Goal: Task Accomplishment & Management: Complete application form

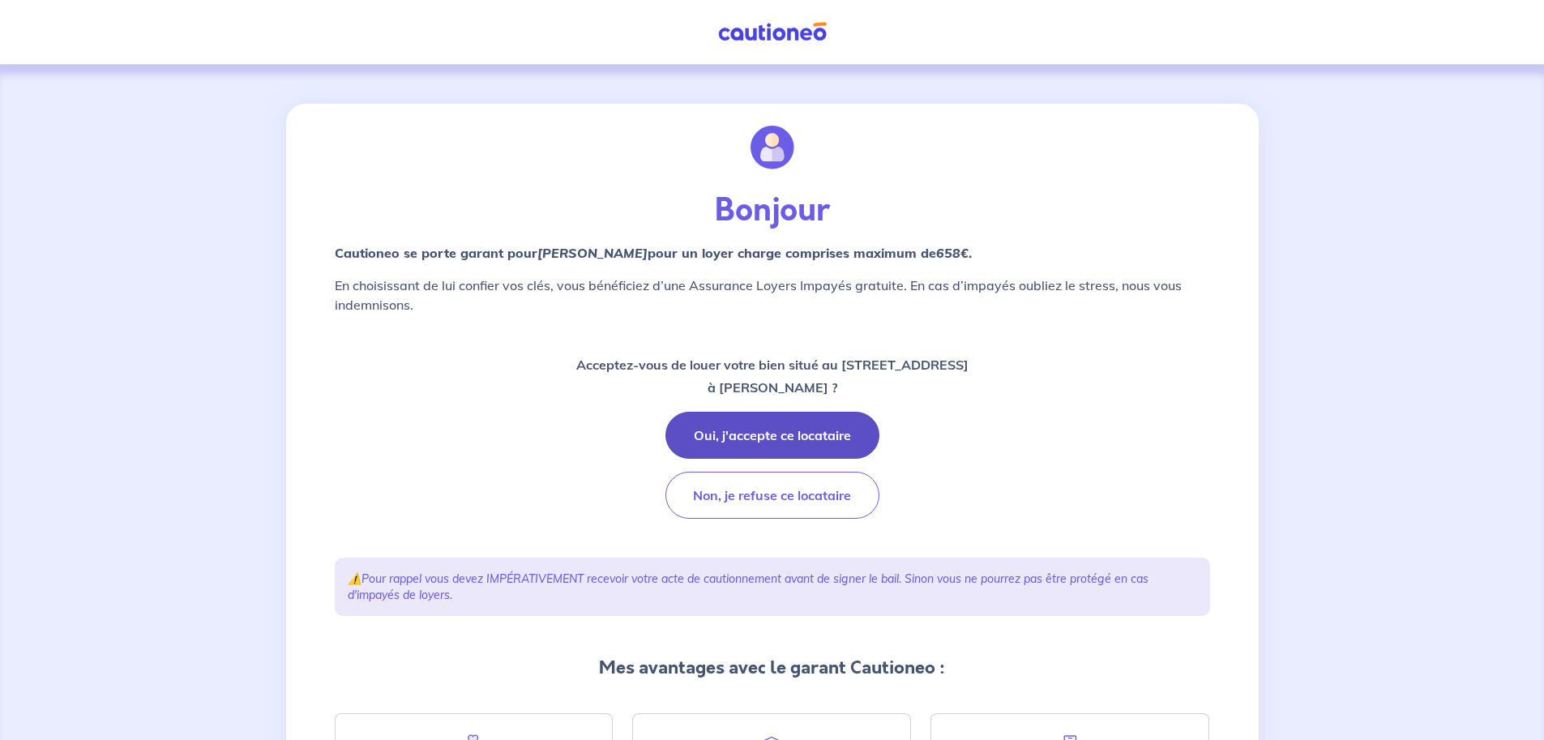
click at [768, 436] on button "Oui, j'accepte ce locataire" at bounding box center [772, 435] width 214 height 47
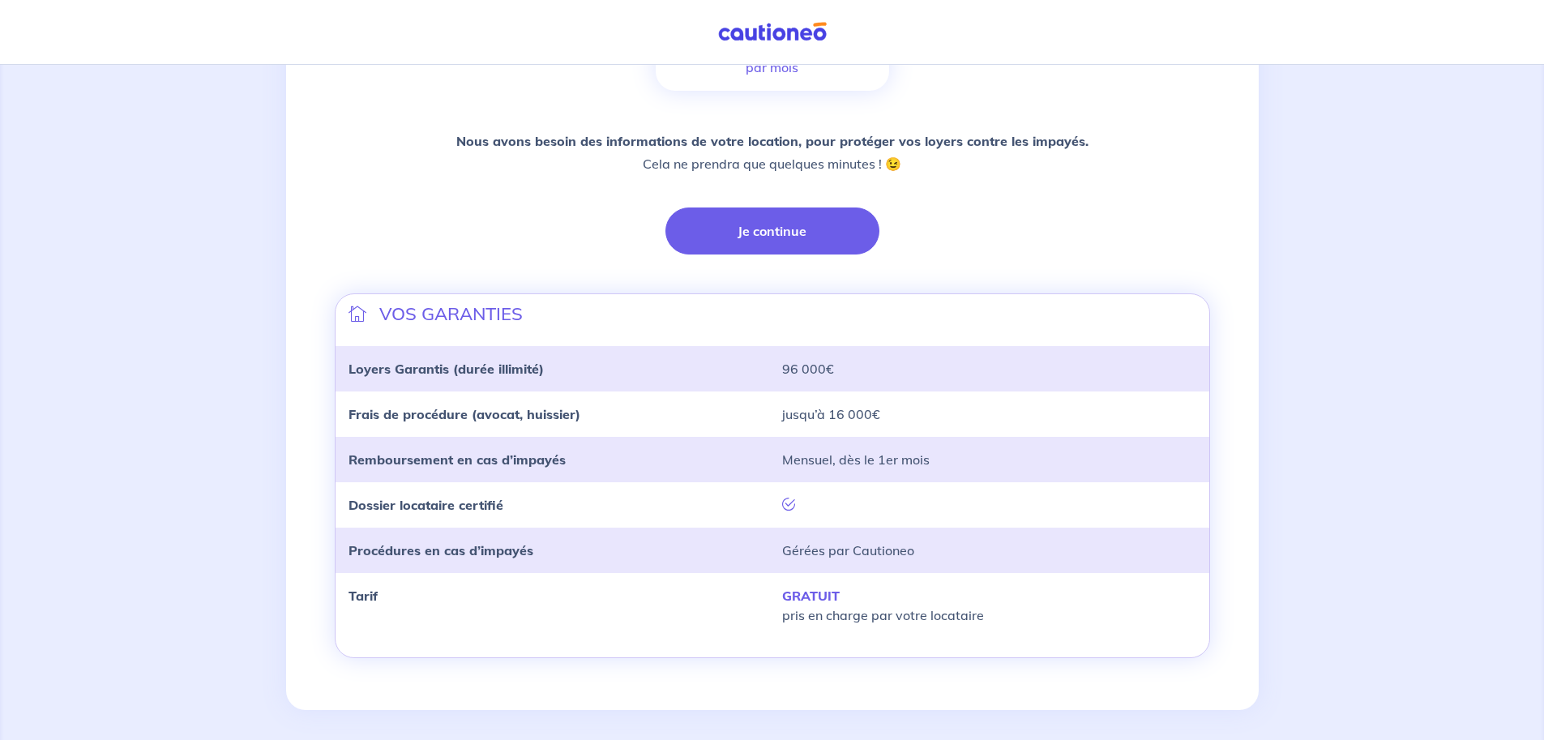
scroll to position [340, 0]
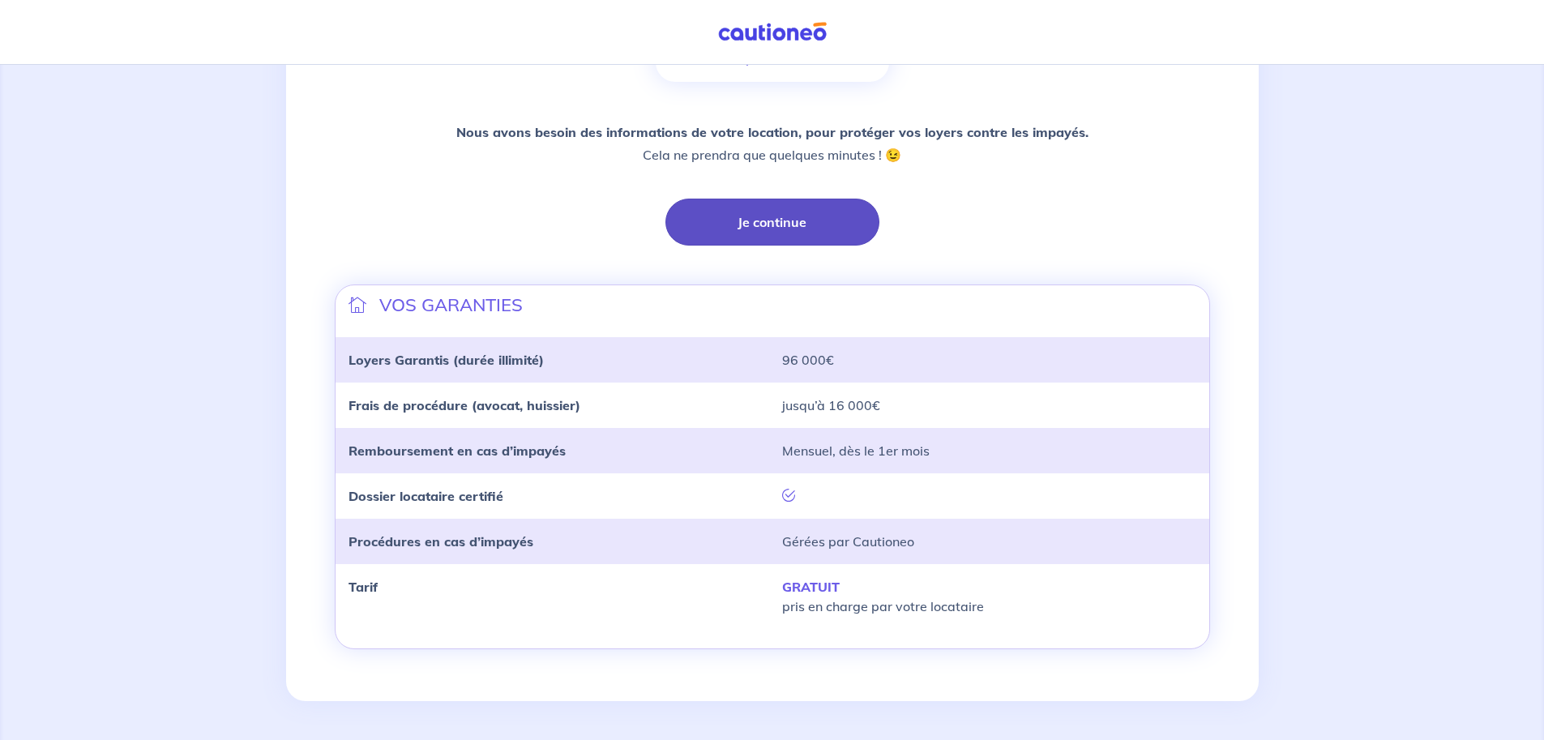
click at [767, 225] on button "Je continue" at bounding box center [772, 222] width 214 height 47
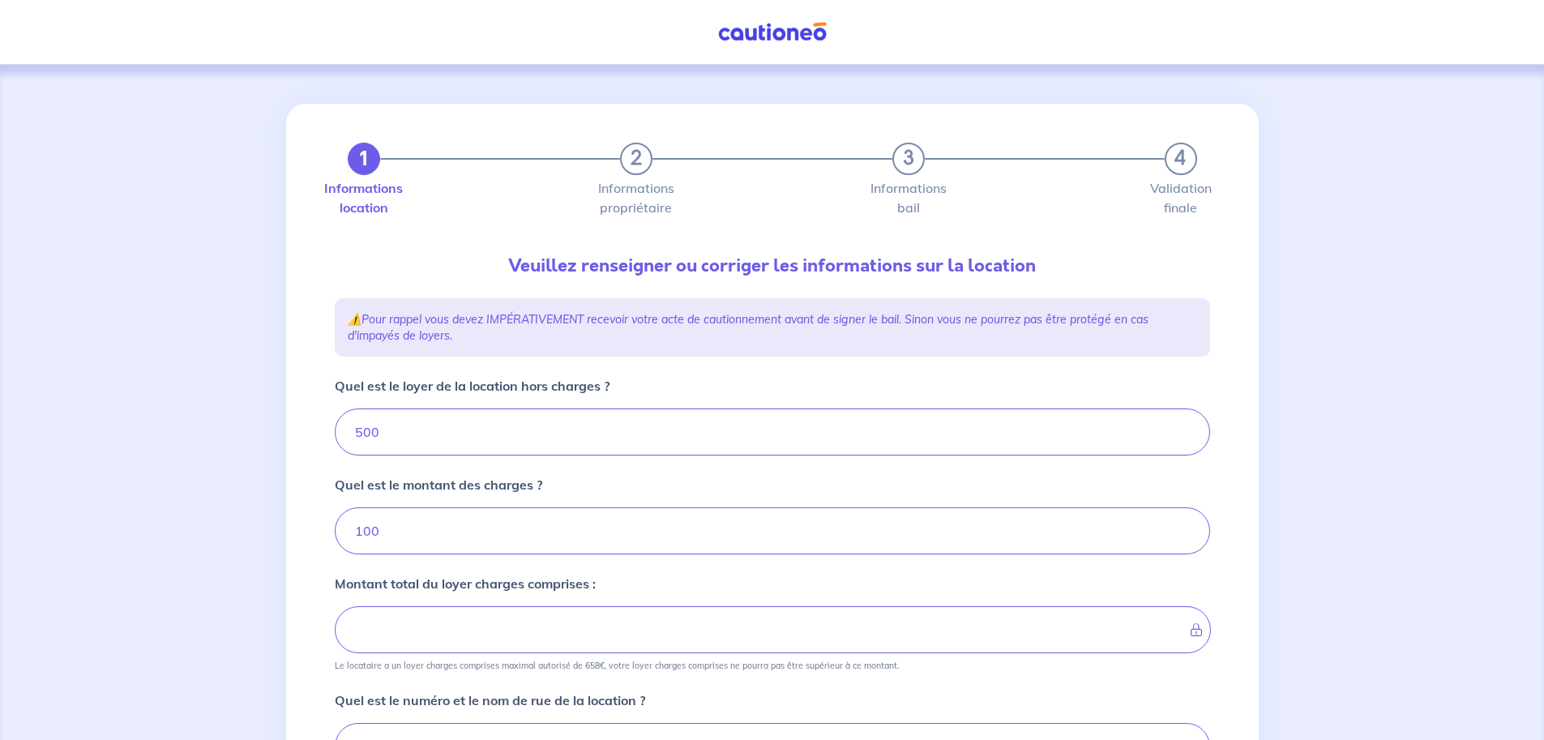
type input "600"
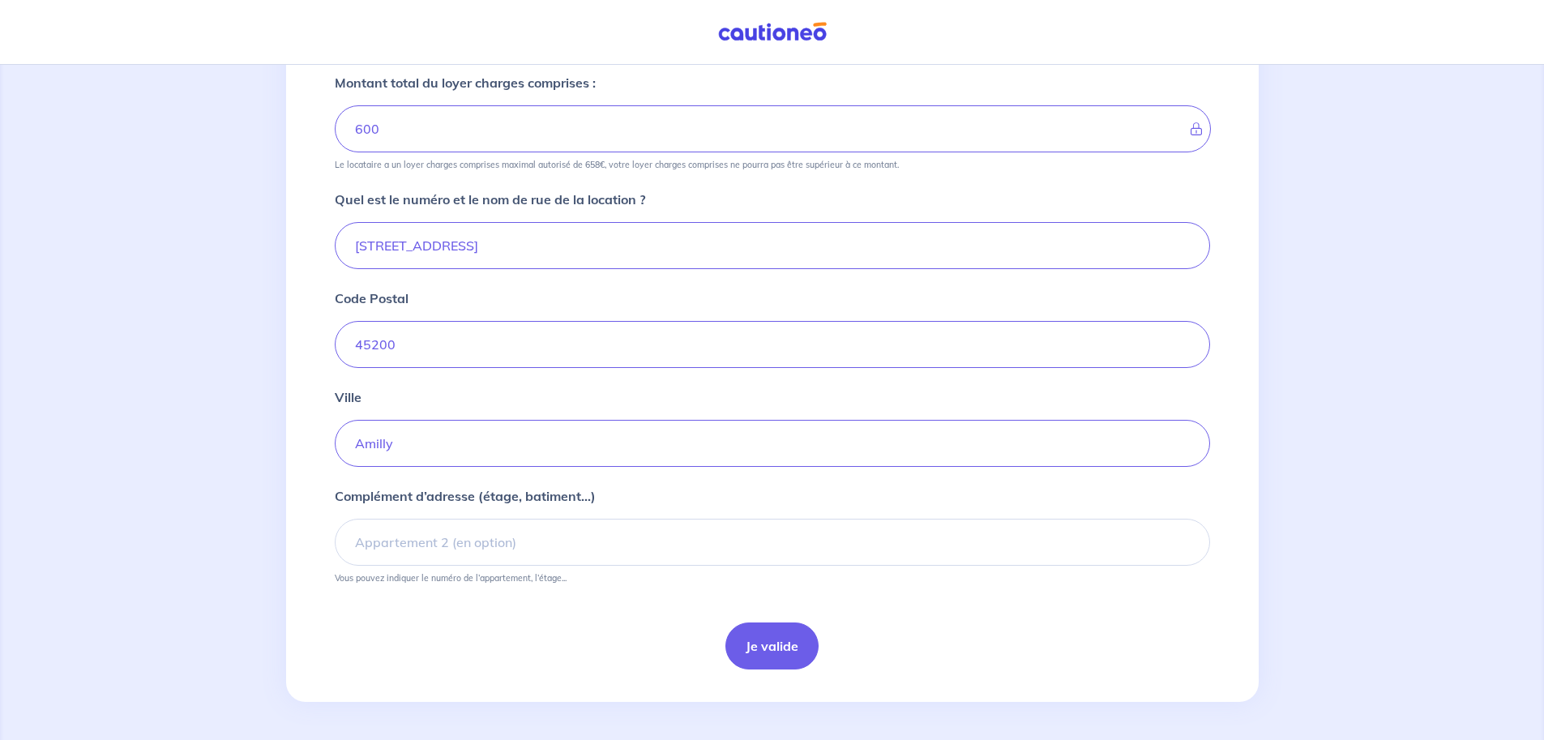
scroll to position [502, 0]
click at [356, 543] on input "Complément d’adresse (étage, batiment...)" at bounding box center [772, 541] width 875 height 47
type input "1er étage"
click at [759, 643] on button "Je valide" at bounding box center [771, 645] width 93 height 47
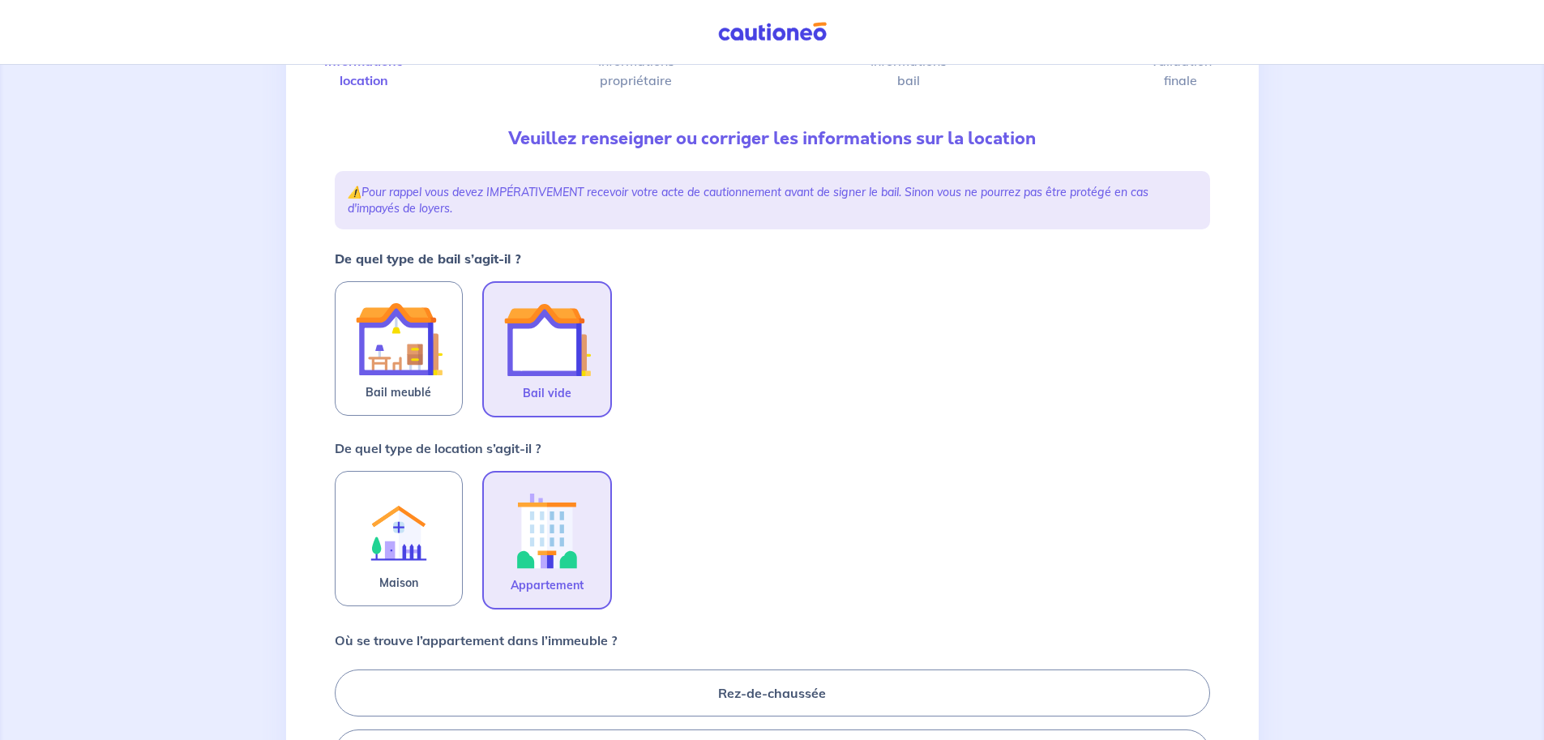
scroll to position [162, 0]
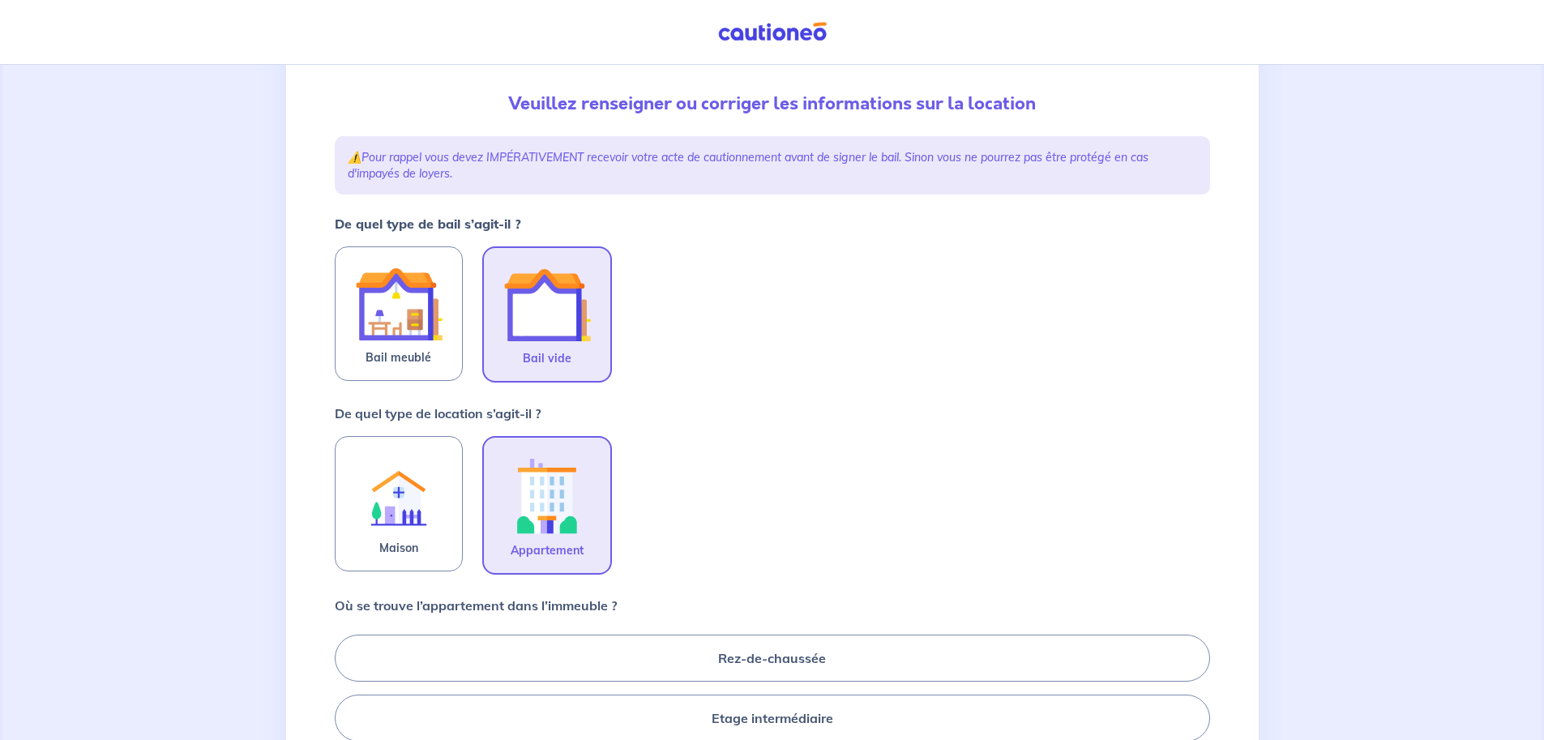
click at [546, 500] on img at bounding box center [547, 496] width 88 height 90
click at [0, 0] on input "Appartement" at bounding box center [0, 0] width 0 height 0
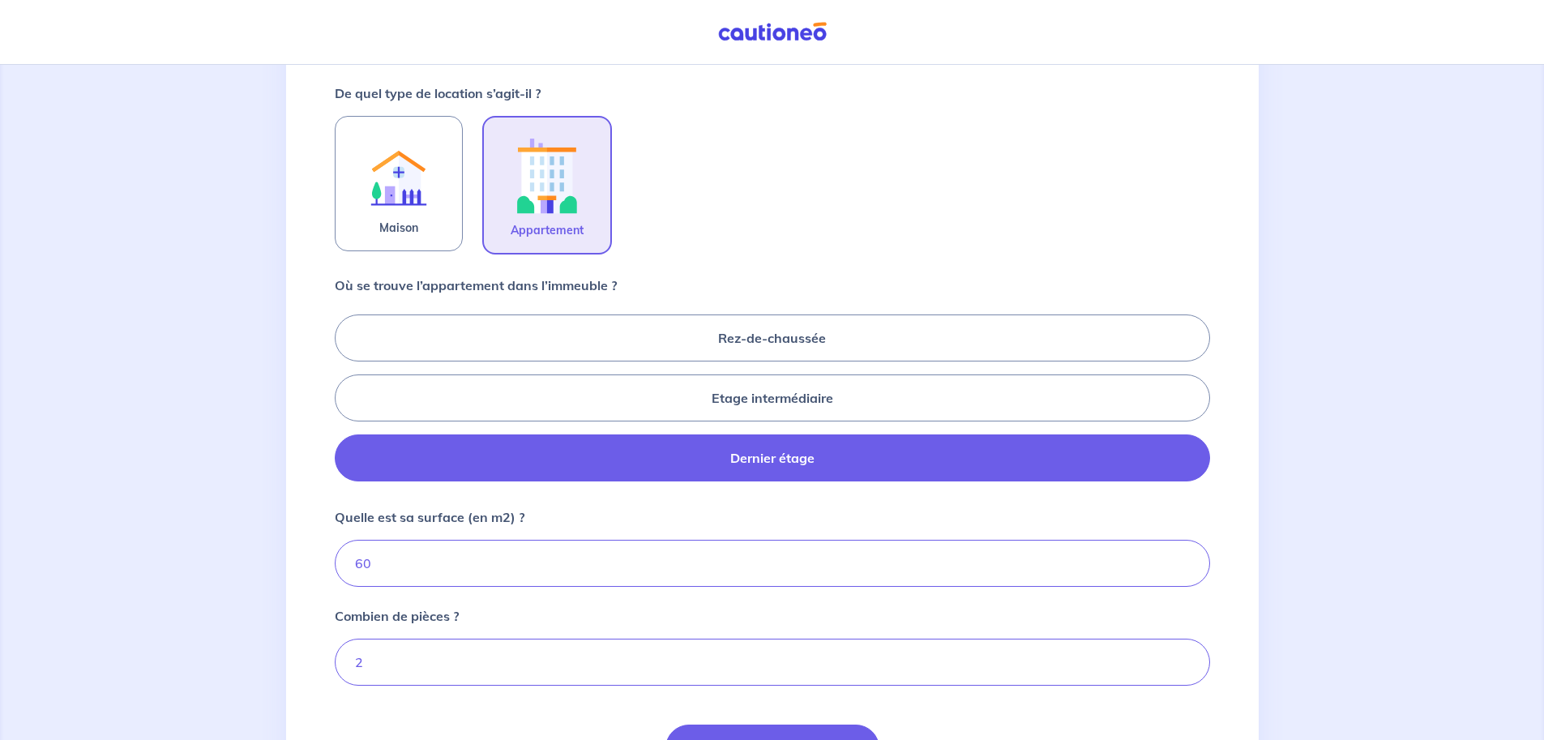
scroll to position [486, 0]
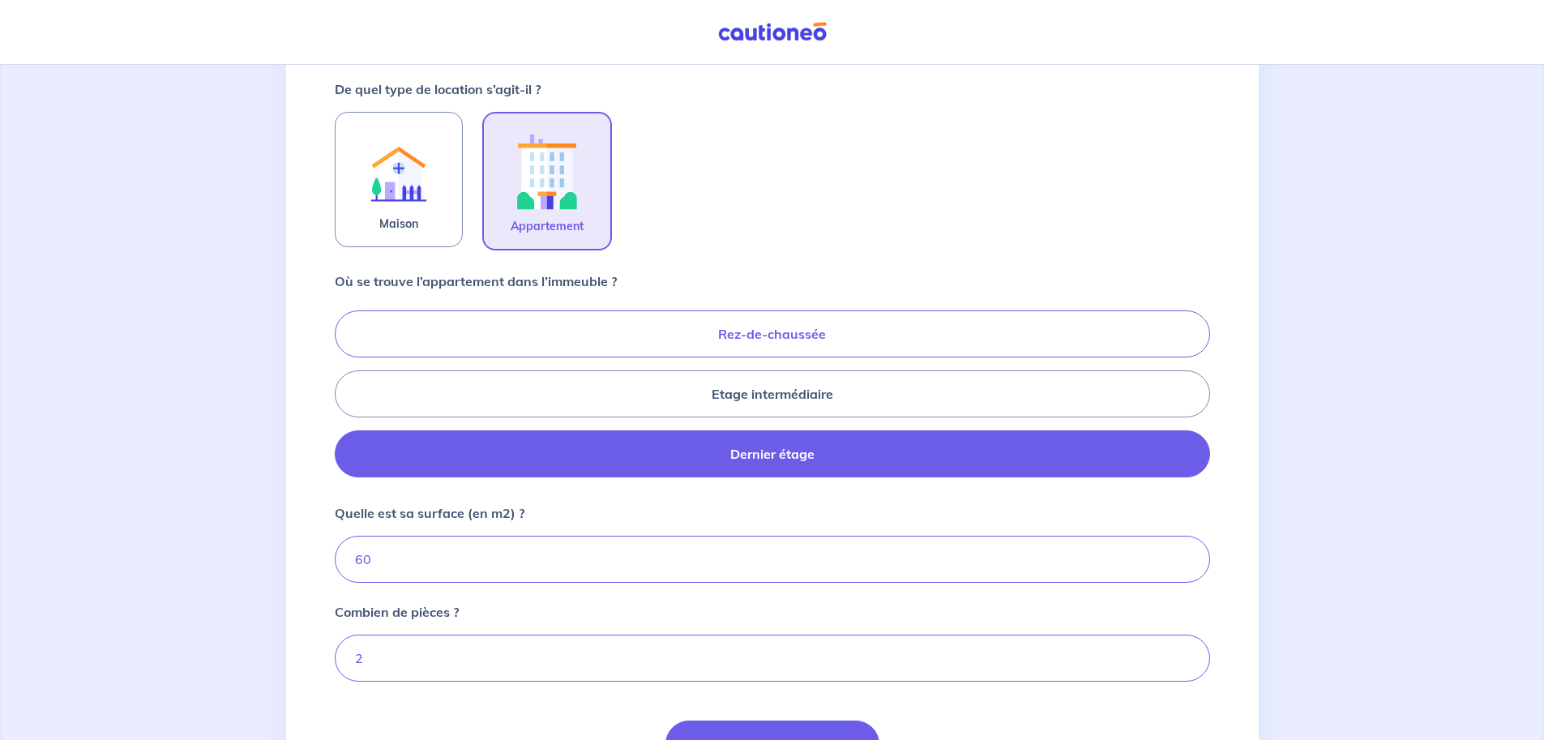
click at [744, 339] on label "Rez-de-chaussée" at bounding box center [772, 333] width 875 height 47
click at [345, 388] on input "Rez-de-chaussée" at bounding box center [340, 393] width 11 height 11
radio input "true"
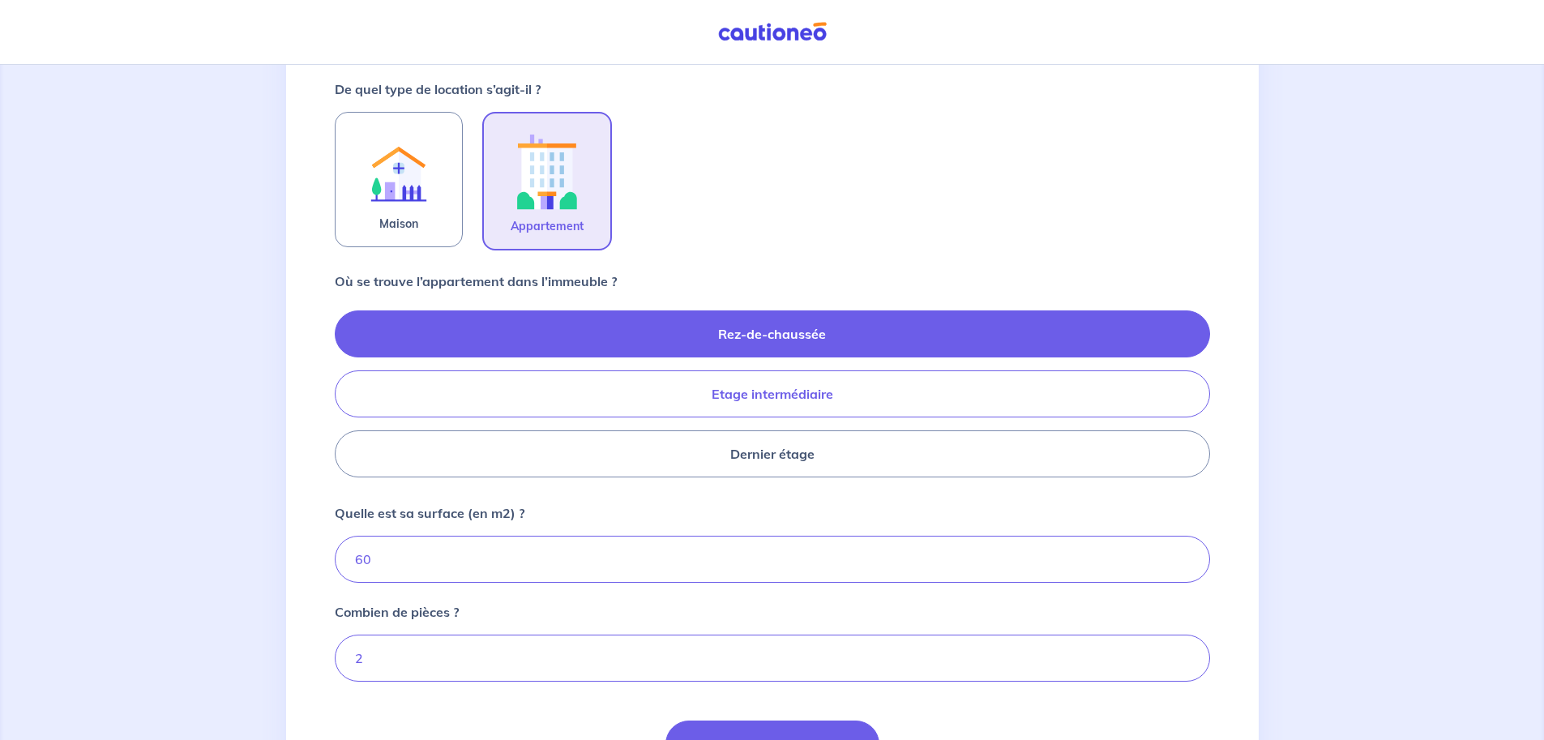
click at [743, 393] on label "Etage intermédiaire" at bounding box center [772, 393] width 875 height 47
click at [345, 393] on input "Etage intermédiaire" at bounding box center [340, 393] width 11 height 11
radio input "true"
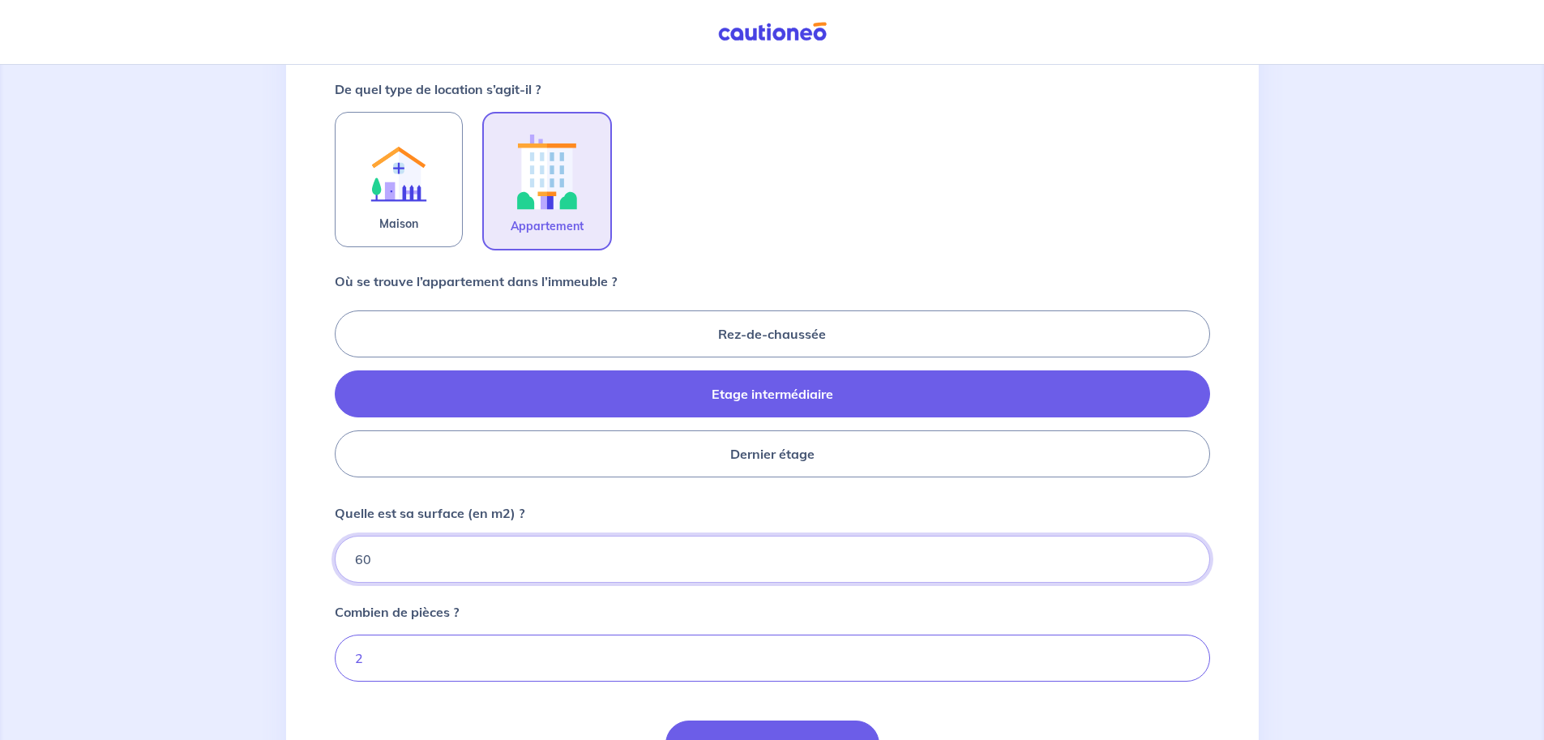
click at [362, 561] on input "60" at bounding box center [772, 559] width 875 height 47
type input "50"
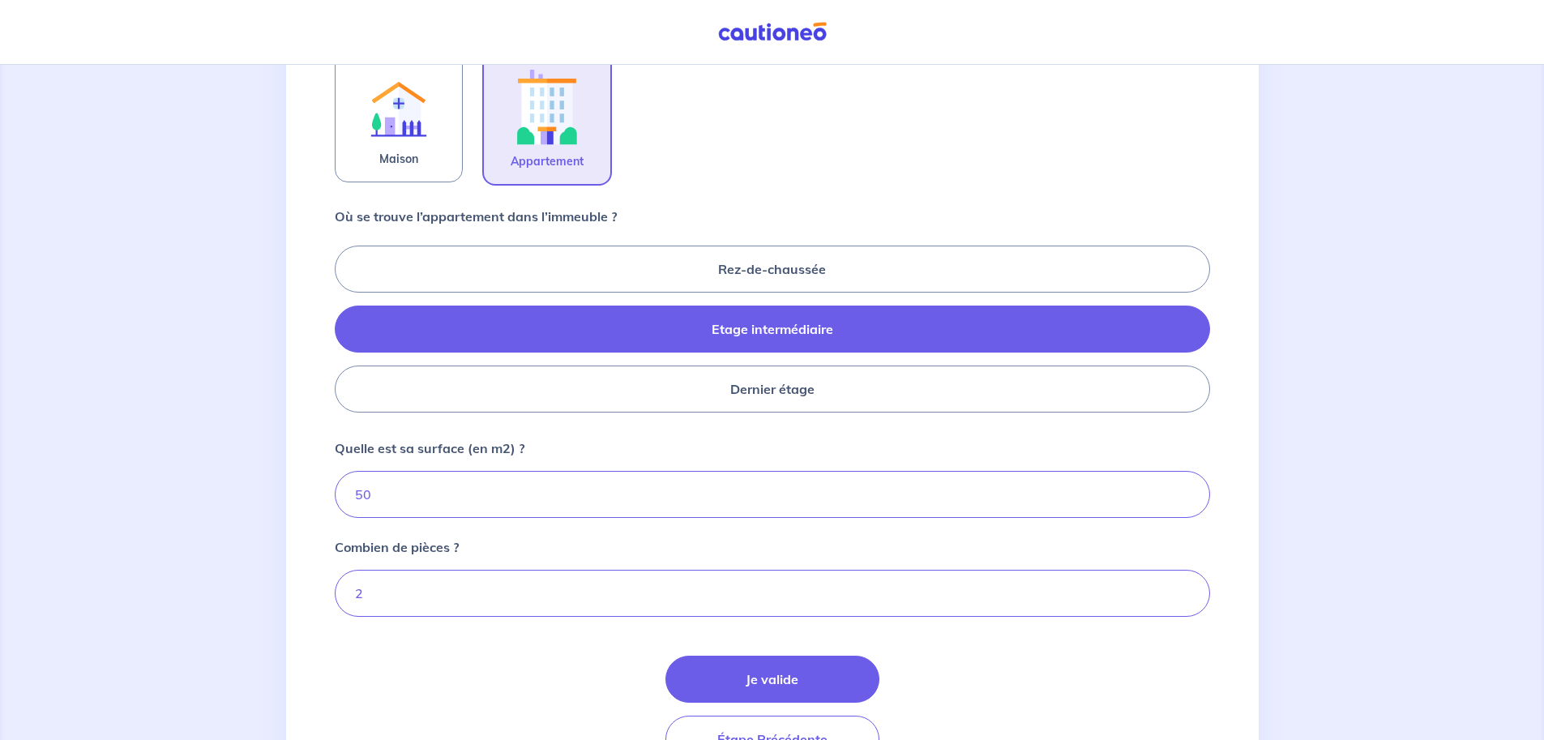
scroll to position [645, 0]
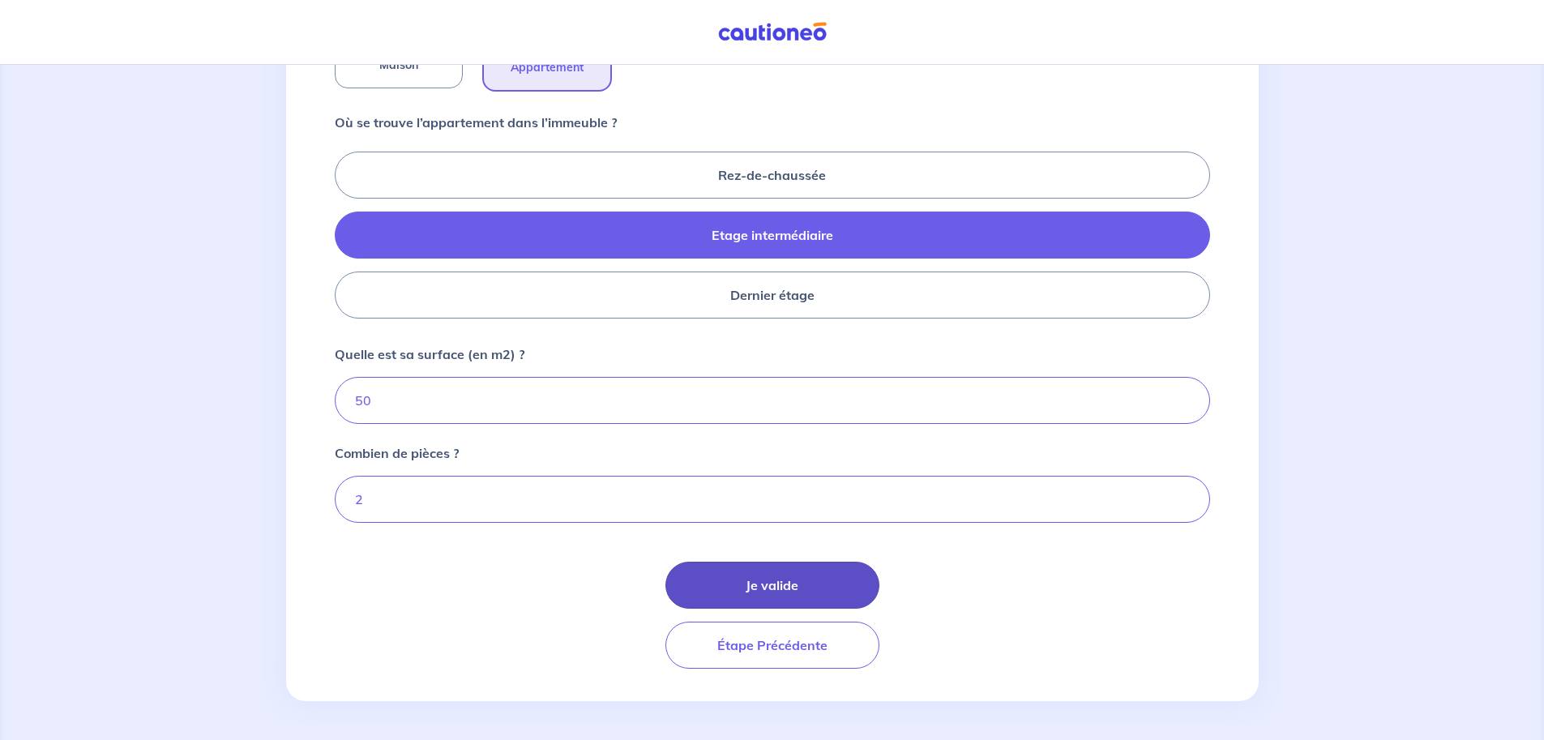
click at [759, 587] on button "Je valide" at bounding box center [772, 585] width 214 height 47
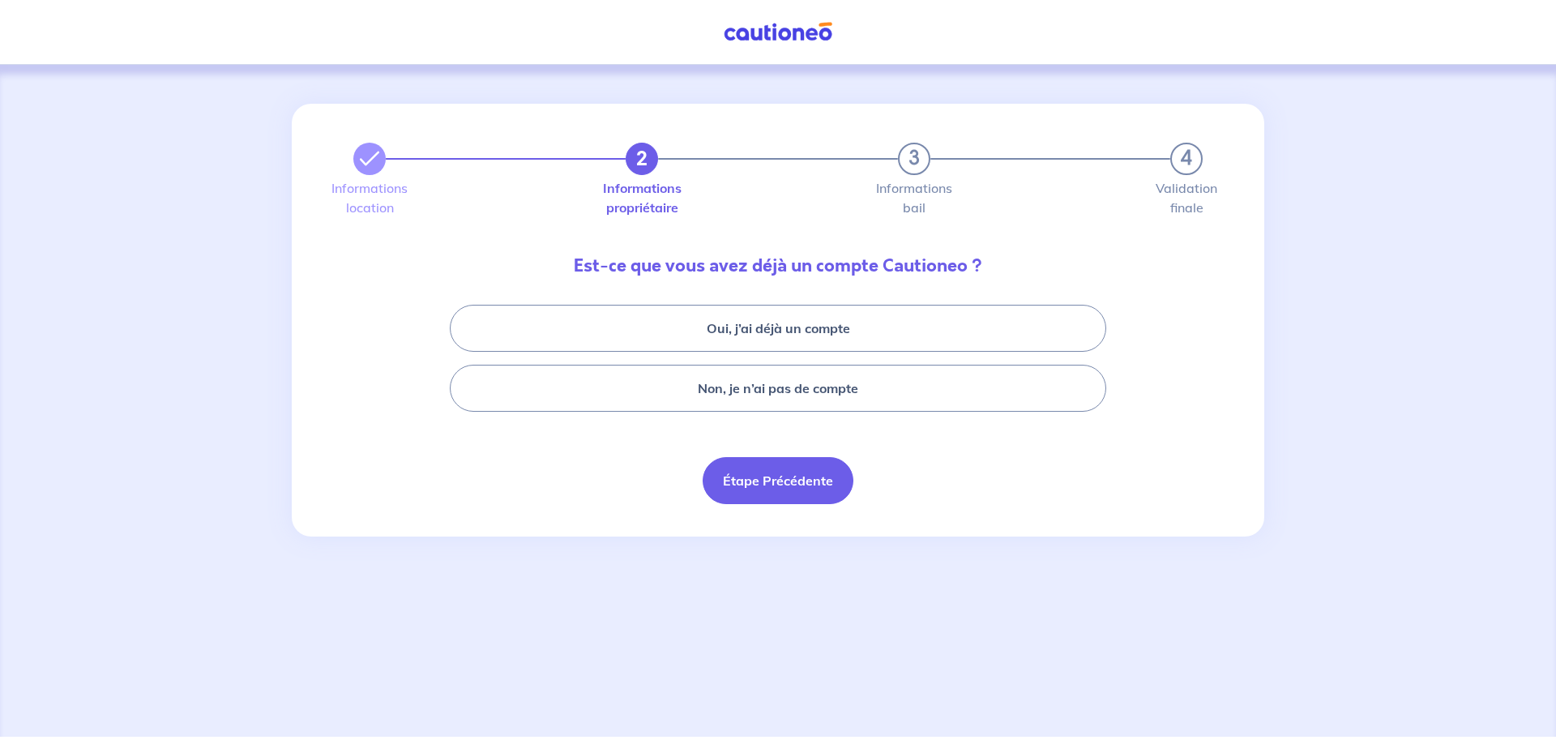
click at [763, 494] on button "Étape Précédente" at bounding box center [778, 480] width 151 height 47
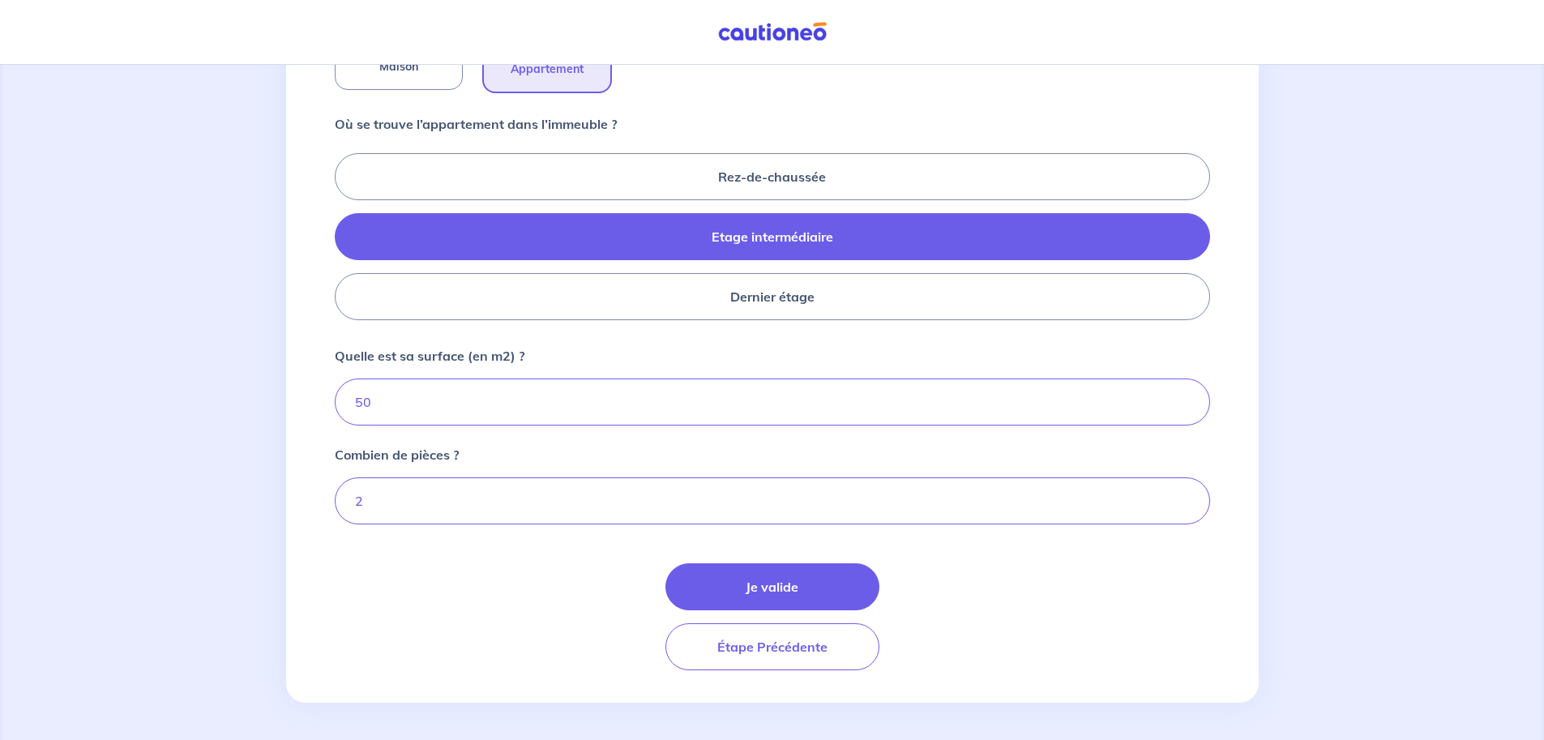
scroll to position [645, 0]
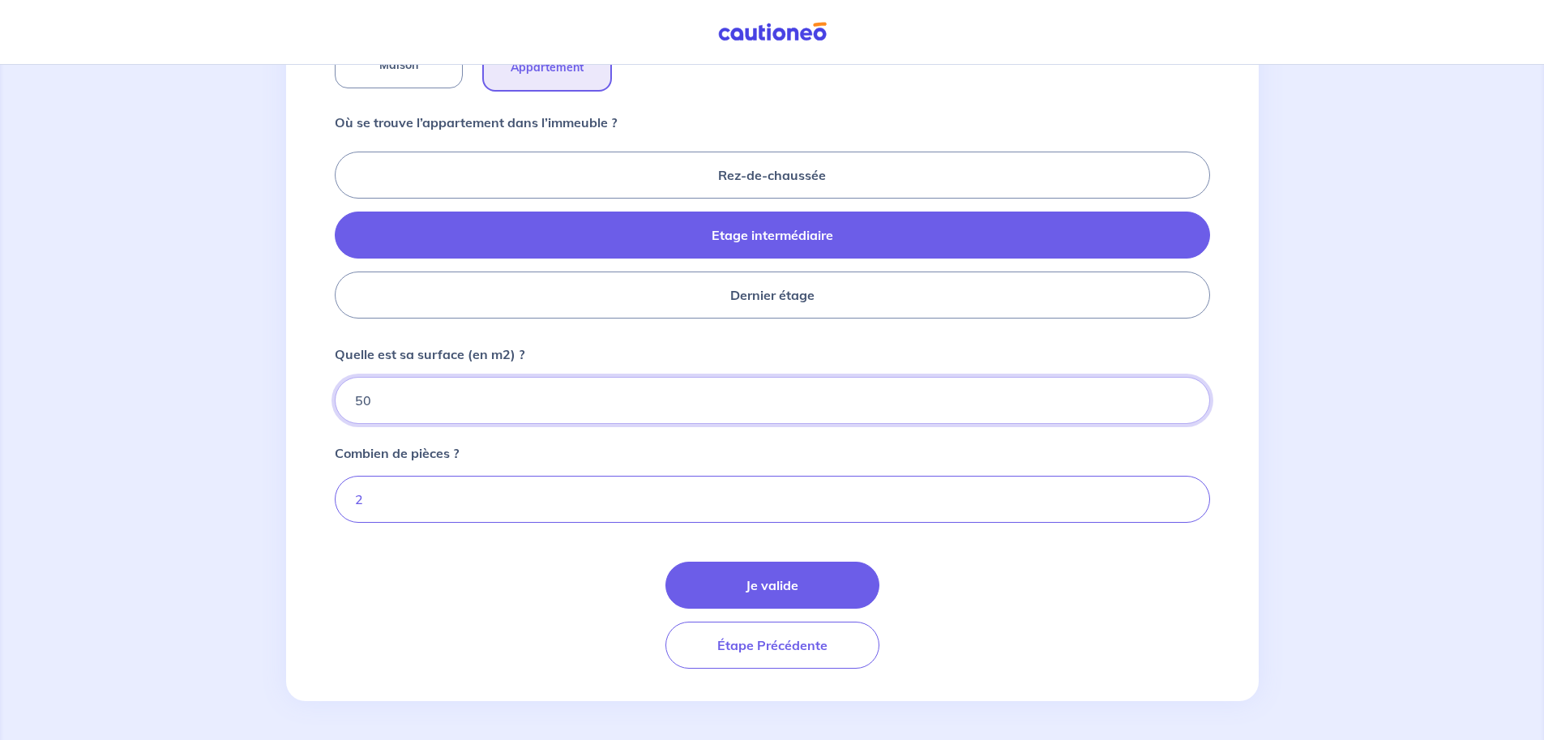
drag, startPoint x: 369, startPoint y: 404, endPoint x: 320, endPoint y: 400, distance: 48.9
click at [320, 400] on div "1 2 3 4 Informations location Informations propriétaire Informations bail Valid…" at bounding box center [772, 80] width 973 height 1242
click at [407, 396] on input "50" at bounding box center [772, 400] width 875 height 47
click at [757, 585] on button "Je valide" at bounding box center [772, 585] width 214 height 47
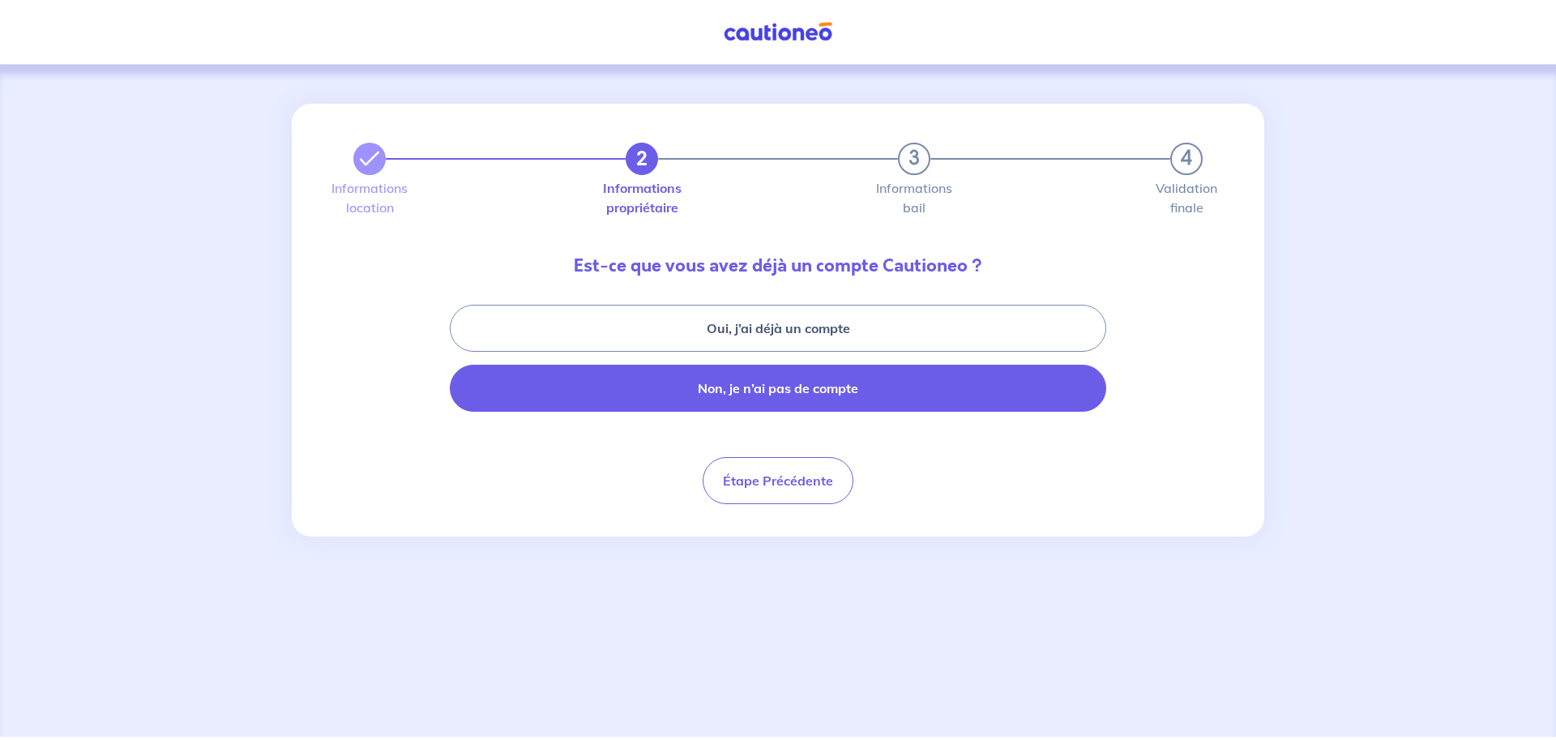
click at [788, 393] on button "Non, je n’ai pas de compte" at bounding box center [778, 388] width 656 height 47
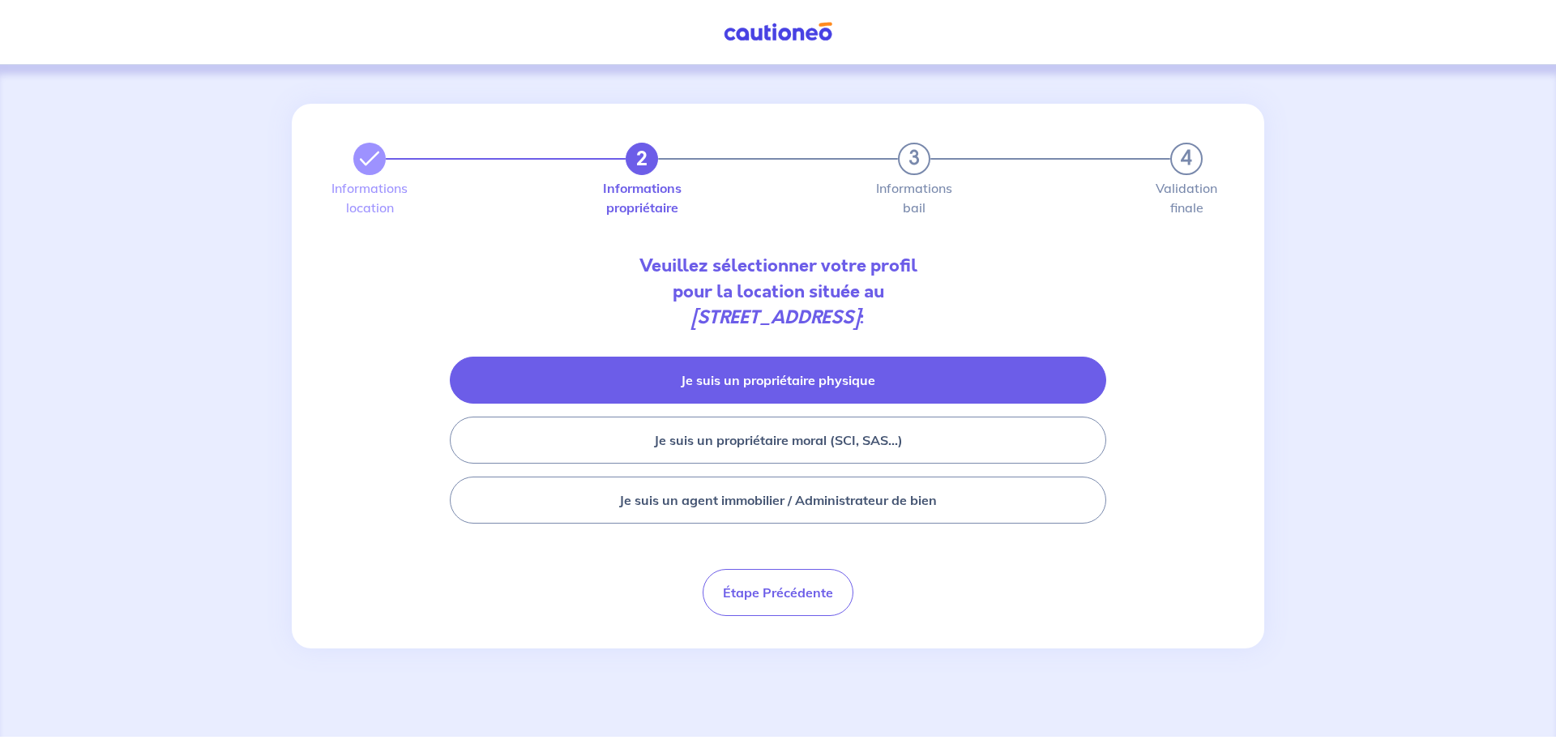
click at [747, 383] on button "Je suis un propriétaire physique" at bounding box center [778, 380] width 656 height 47
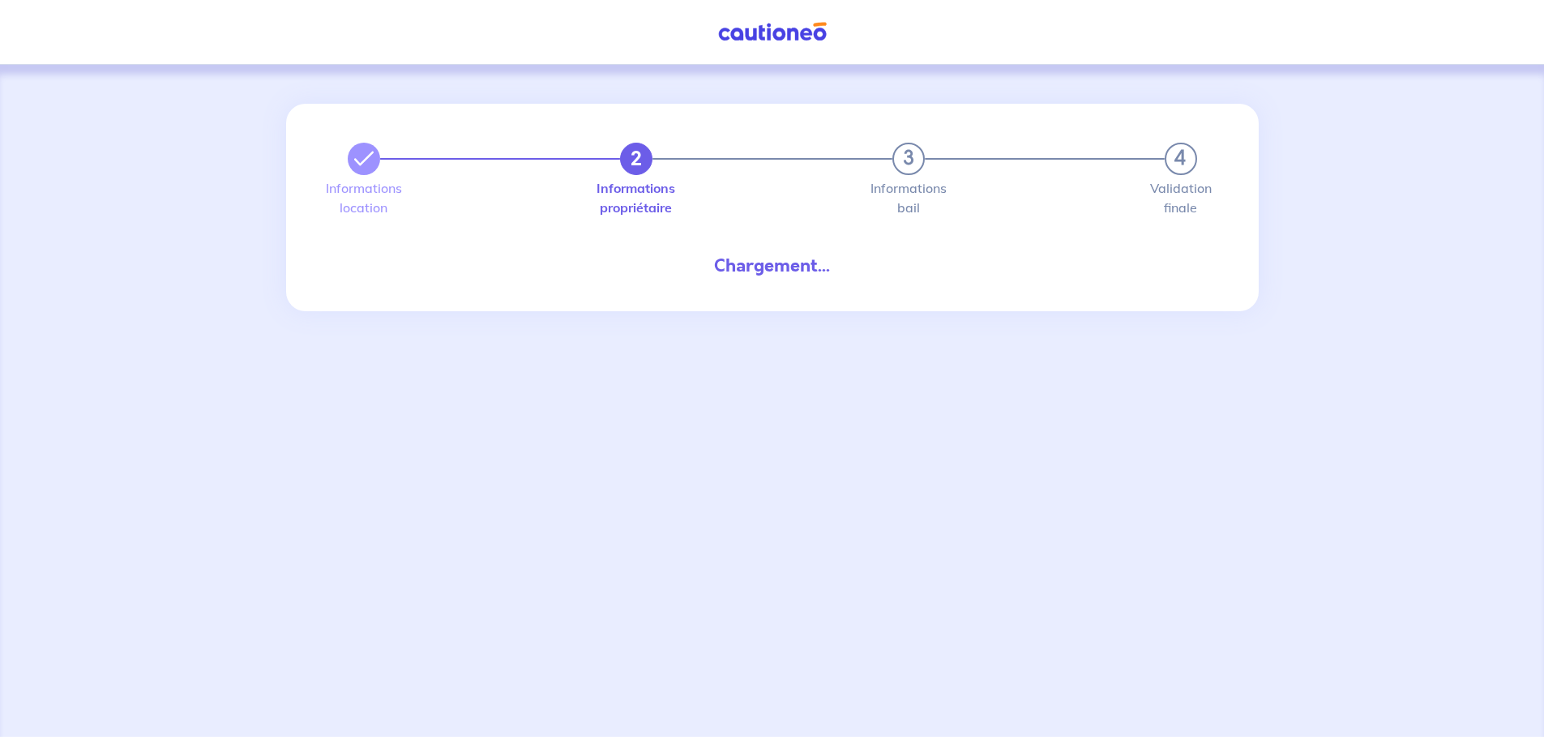
select select "FR"
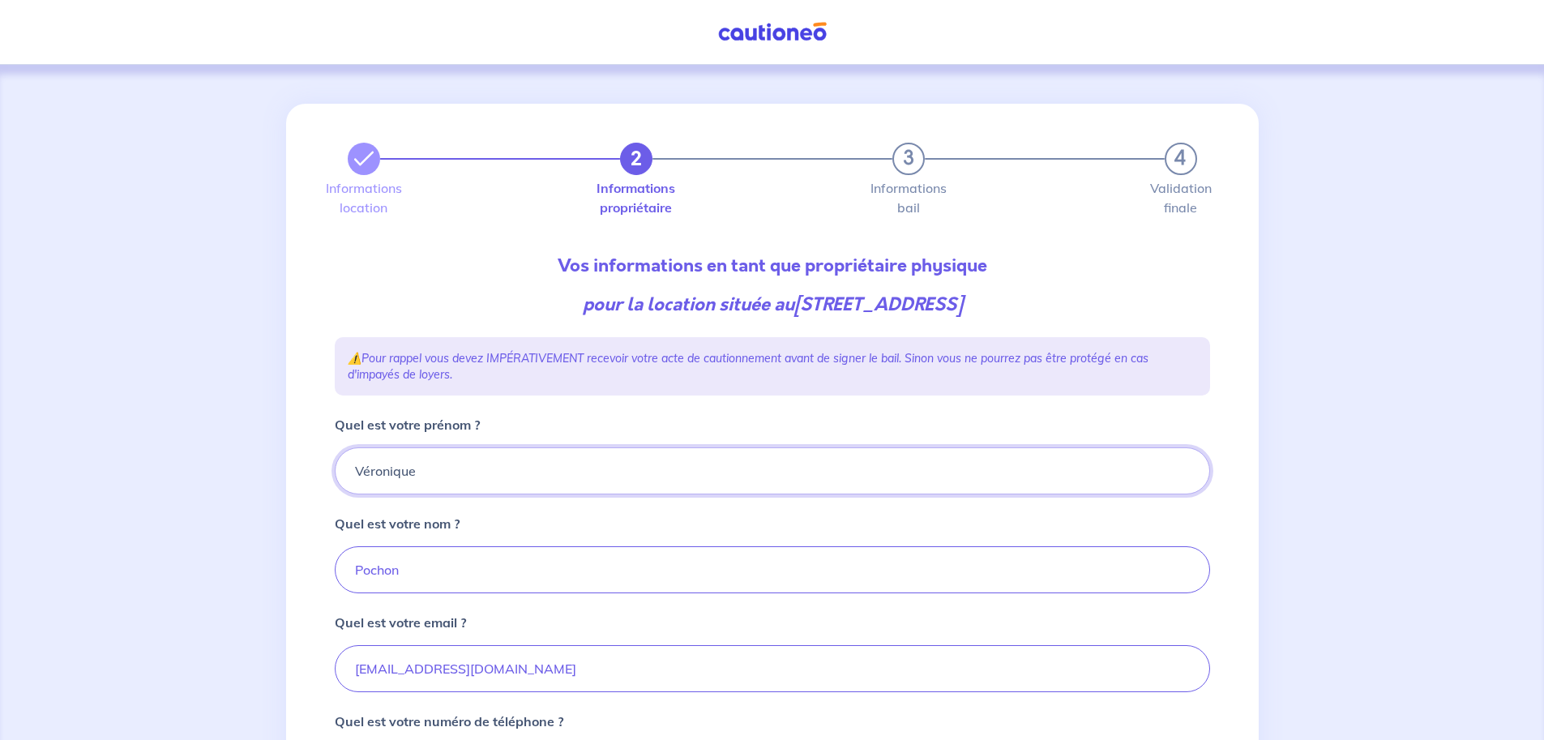
click at [438, 472] on input "Véronique" at bounding box center [772, 470] width 875 height 47
type input "Véronique et [PERSON_NAME]"
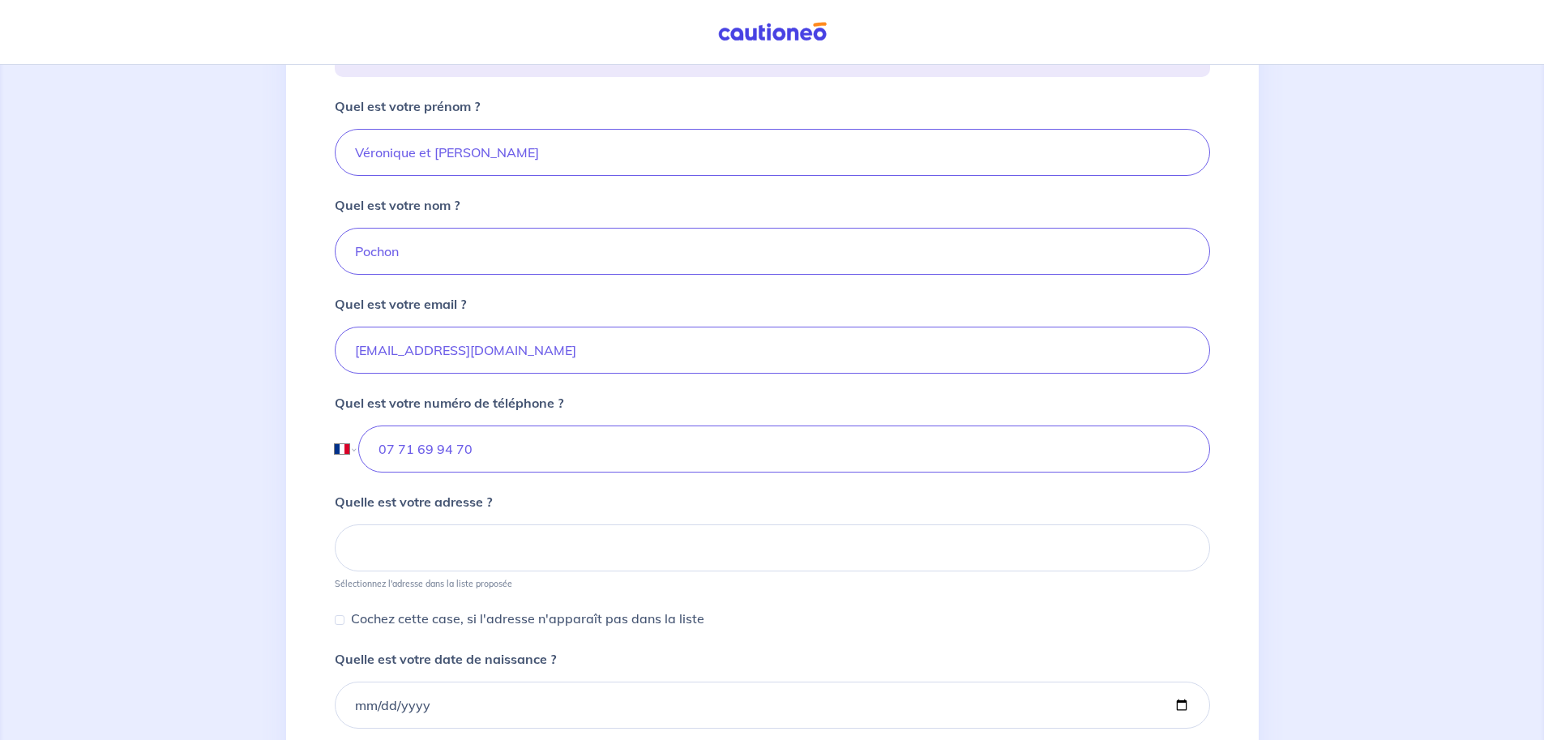
scroll to position [324, 0]
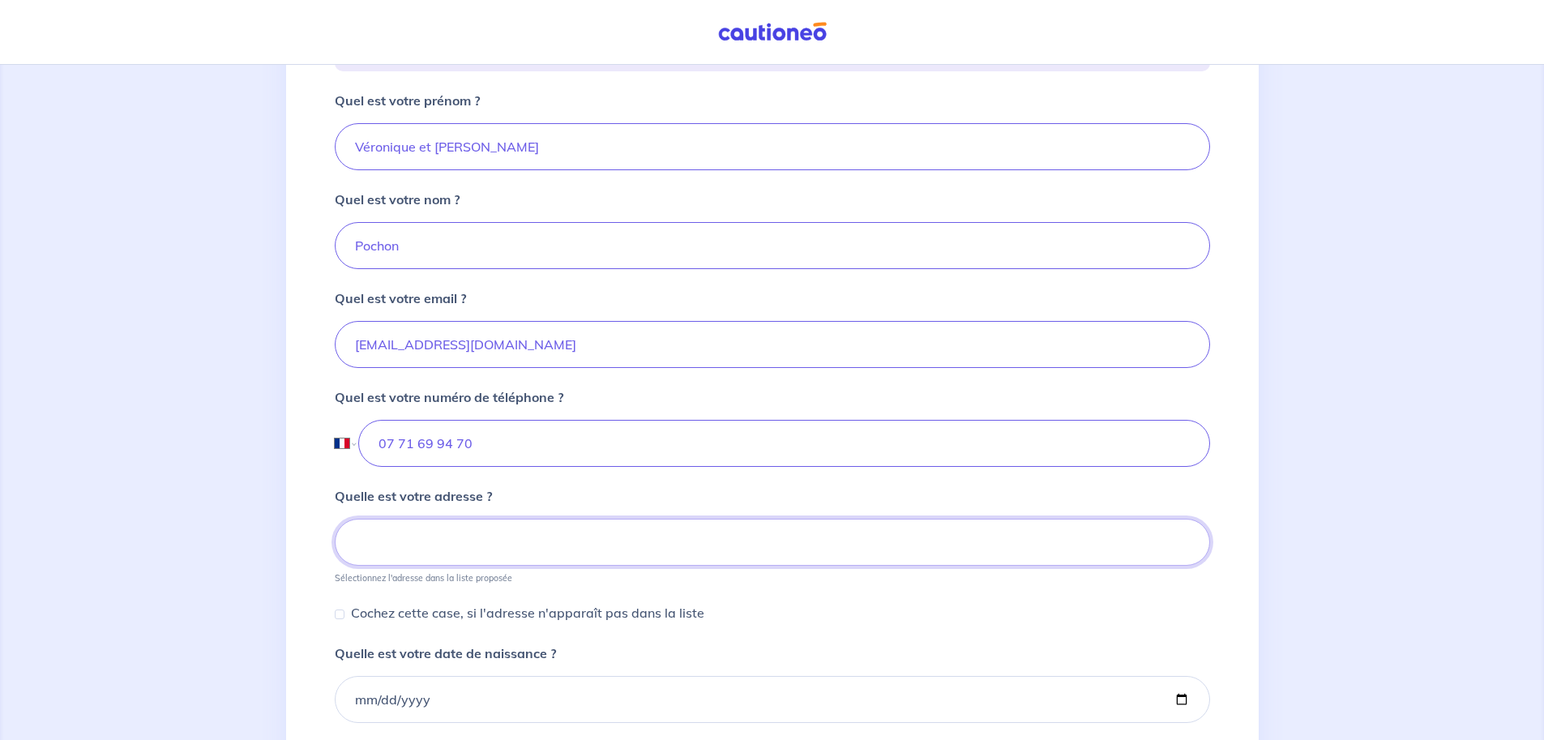
click at [360, 546] on input at bounding box center [772, 542] width 875 height 47
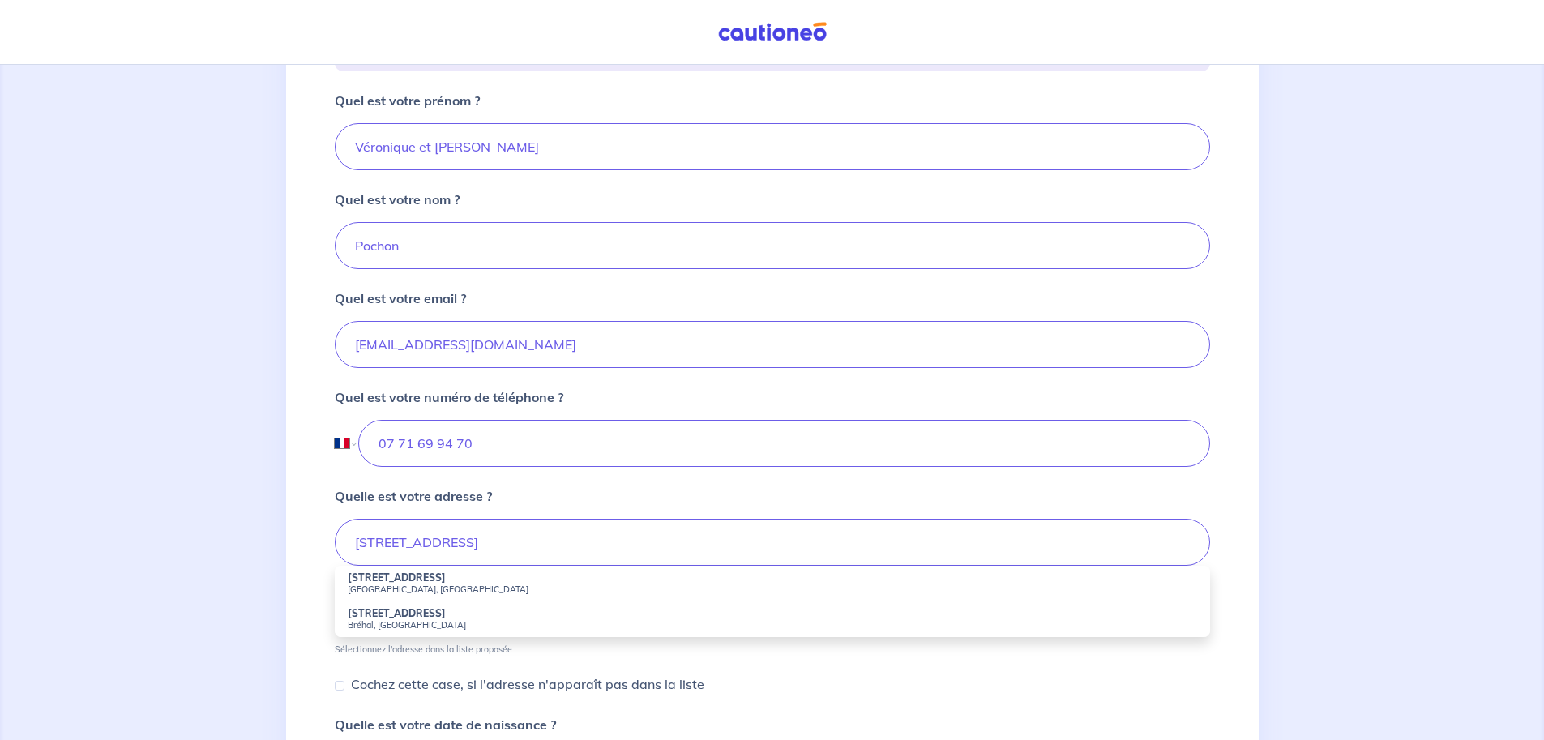
click at [364, 583] on strong "[STREET_ADDRESS]" at bounding box center [397, 577] width 98 height 12
type input "[STREET_ADDRESS][PERSON_NAME]"
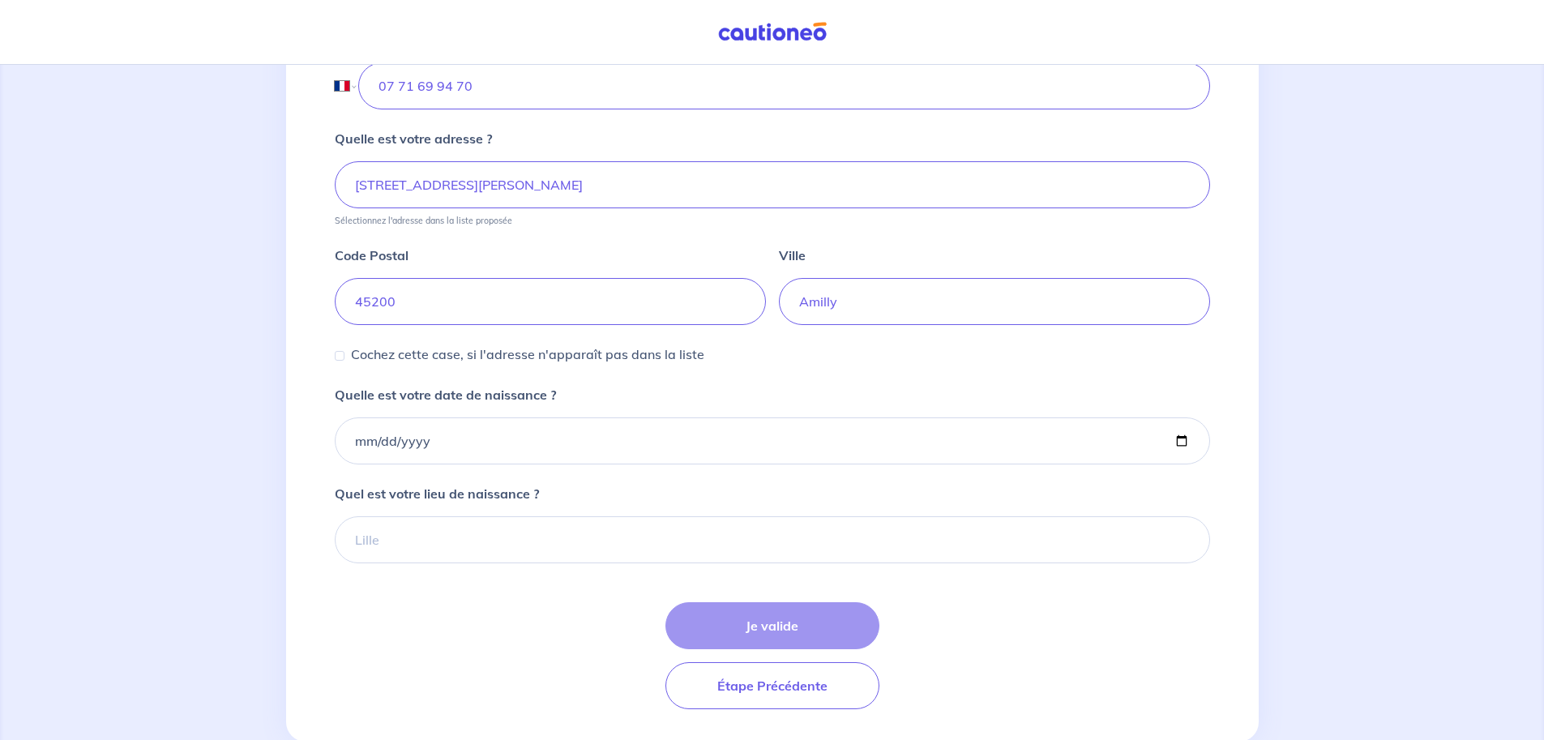
scroll to position [722, 0]
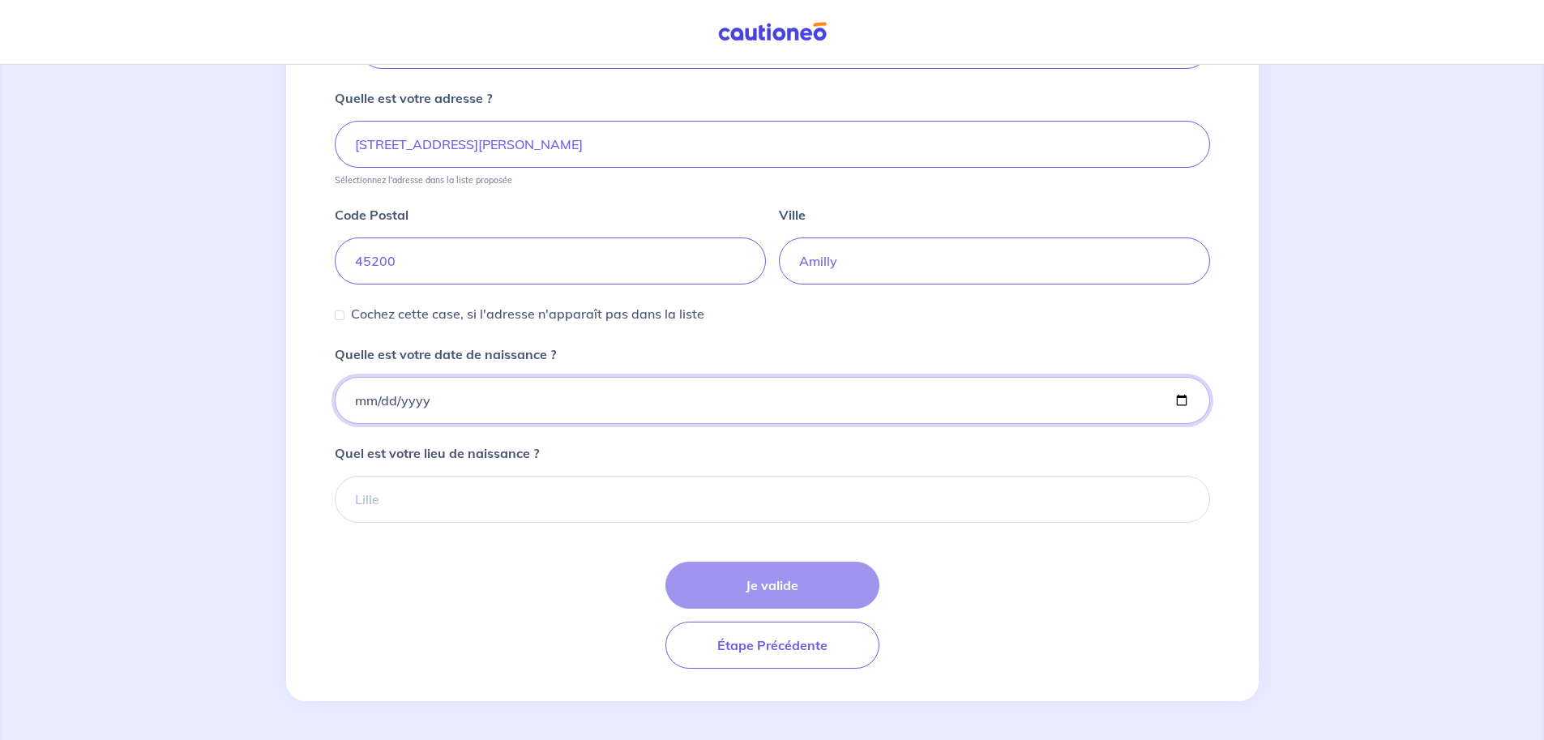
click at [389, 413] on input "Quelle est votre date de naissance ?" at bounding box center [772, 400] width 875 height 47
type input "[DATE]"
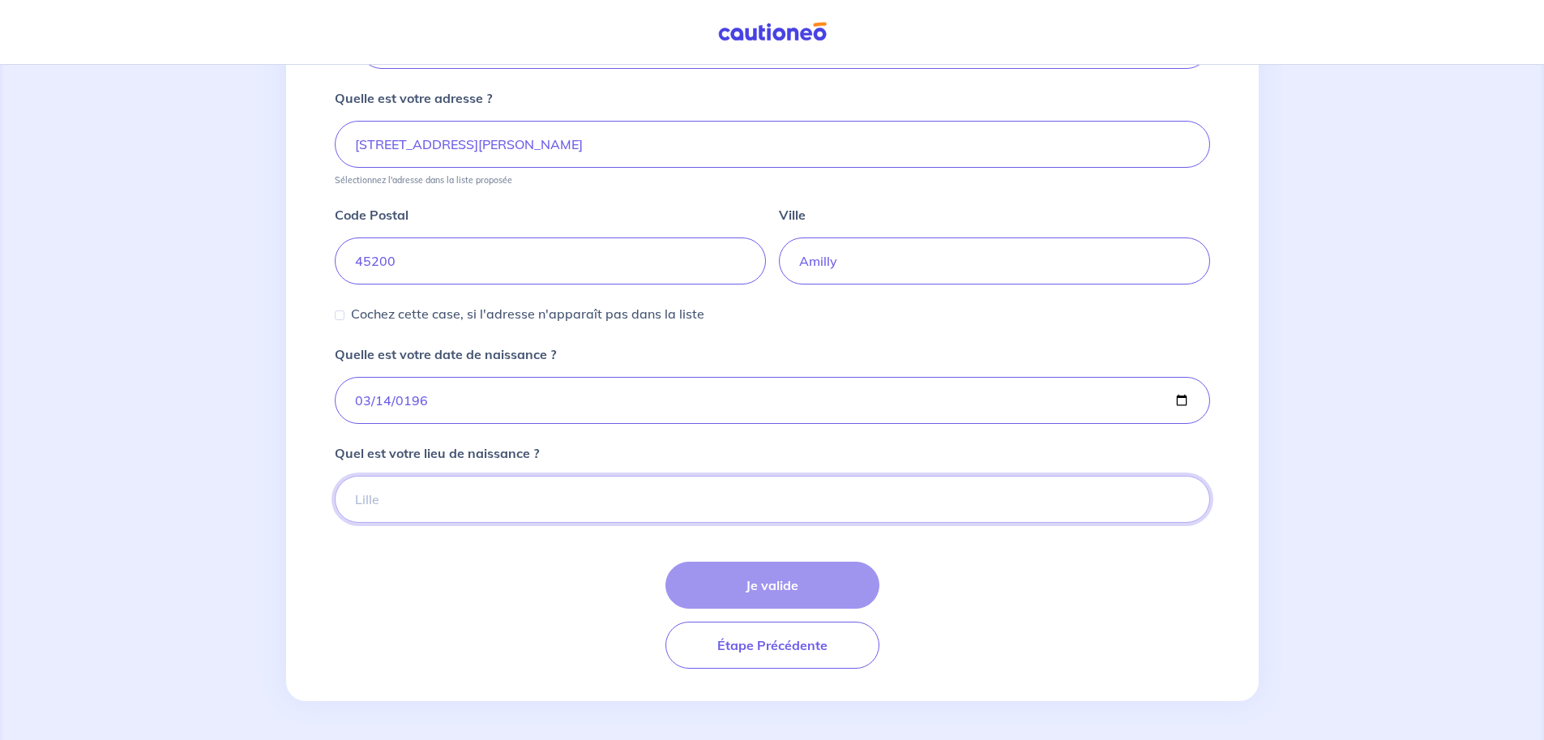
click at [407, 498] on input "Quel est votre lieu de naissance ?" at bounding box center [772, 499] width 875 height 47
type input "Lille"
click at [760, 592] on button "Je valide" at bounding box center [772, 585] width 214 height 47
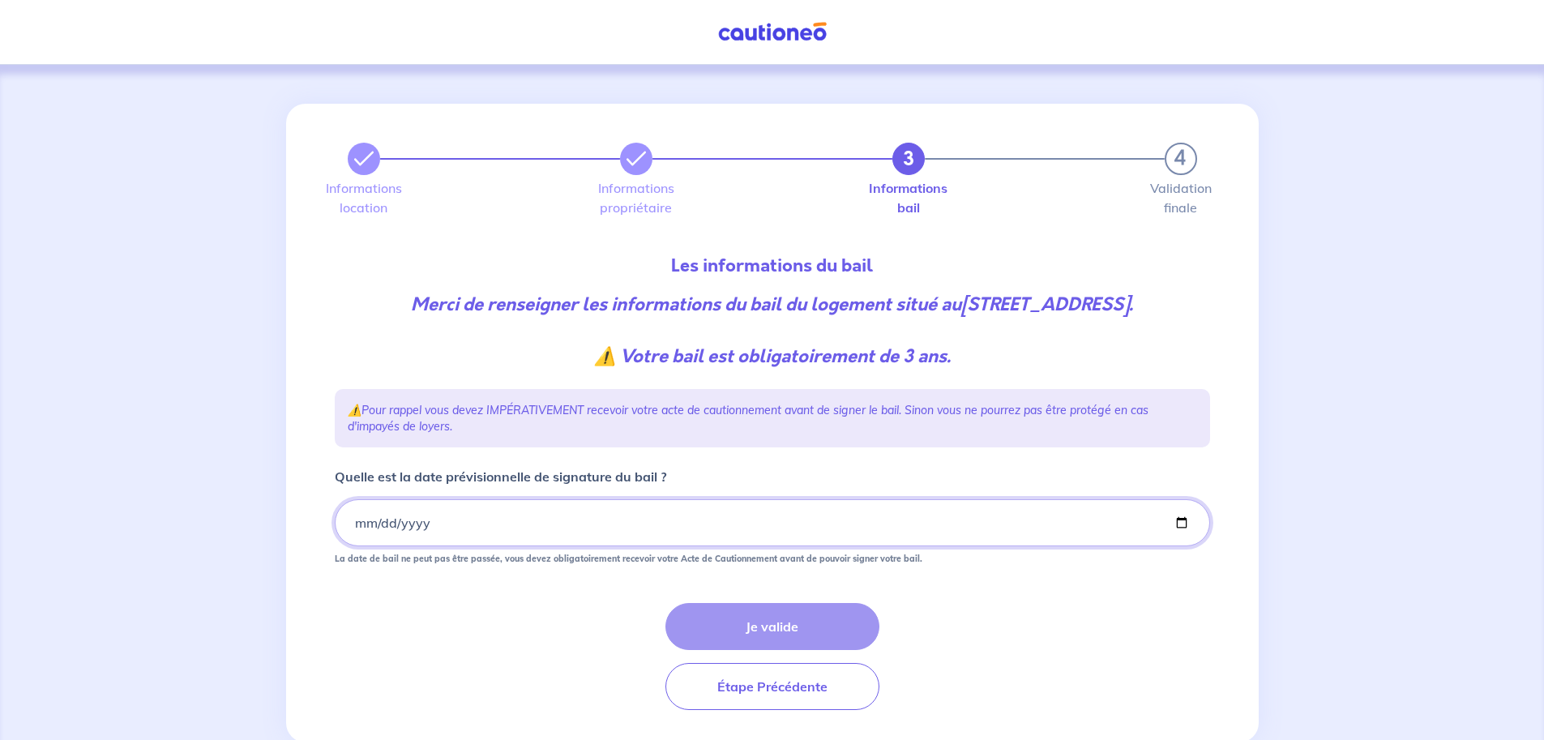
click at [380, 527] on input "Quelle est la date prévisionnelle de signature du bail ?" at bounding box center [772, 522] width 875 height 47
click at [353, 524] on input "Quelle est la date prévisionnelle de signature du bail ?" at bounding box center [772, 522] width 875 height 47
click at [357, 524] on input "Quelle est la date prévisionnelle de signature du bail ?" at bounding box center [772, 522] width 875 height 47
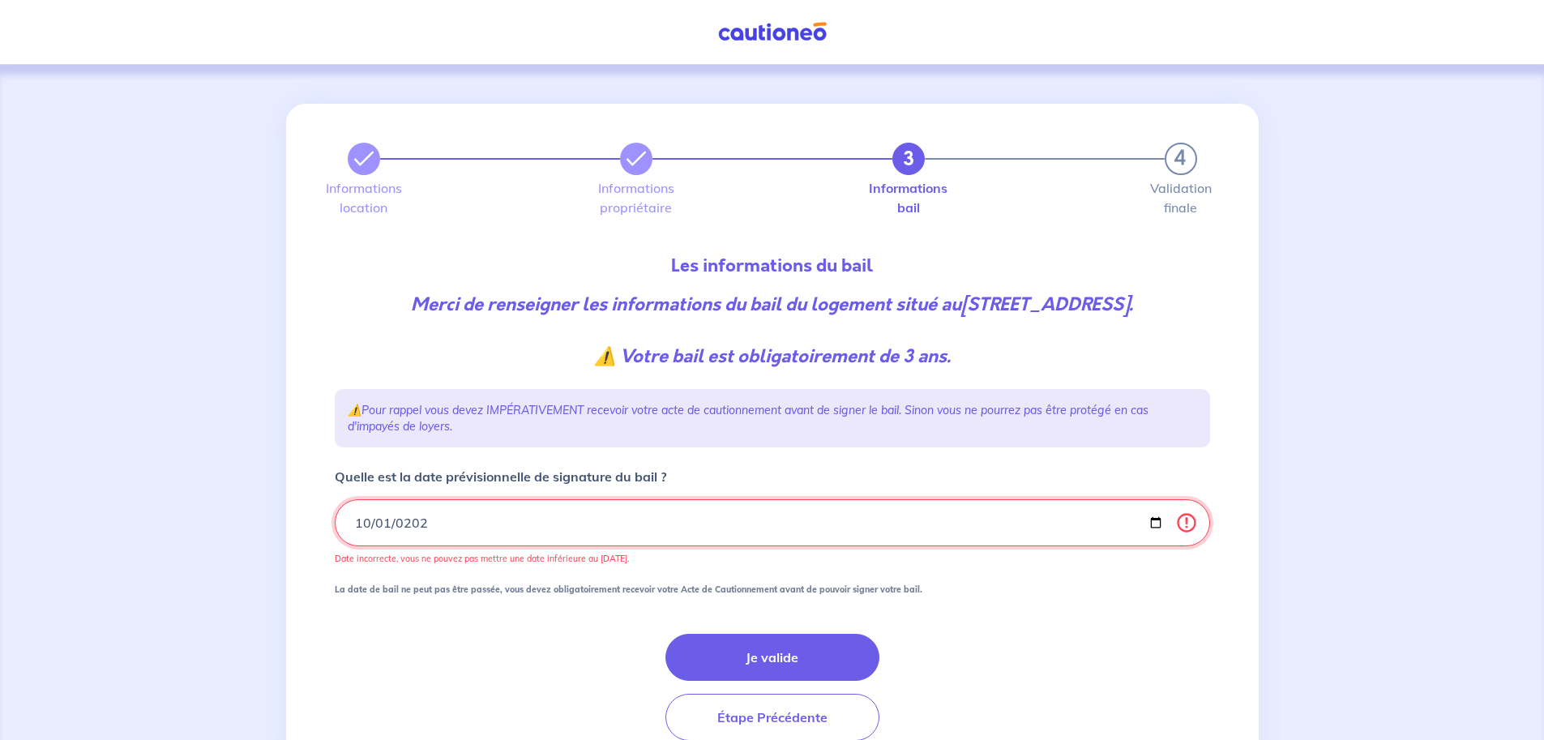
type input "[DATE]"
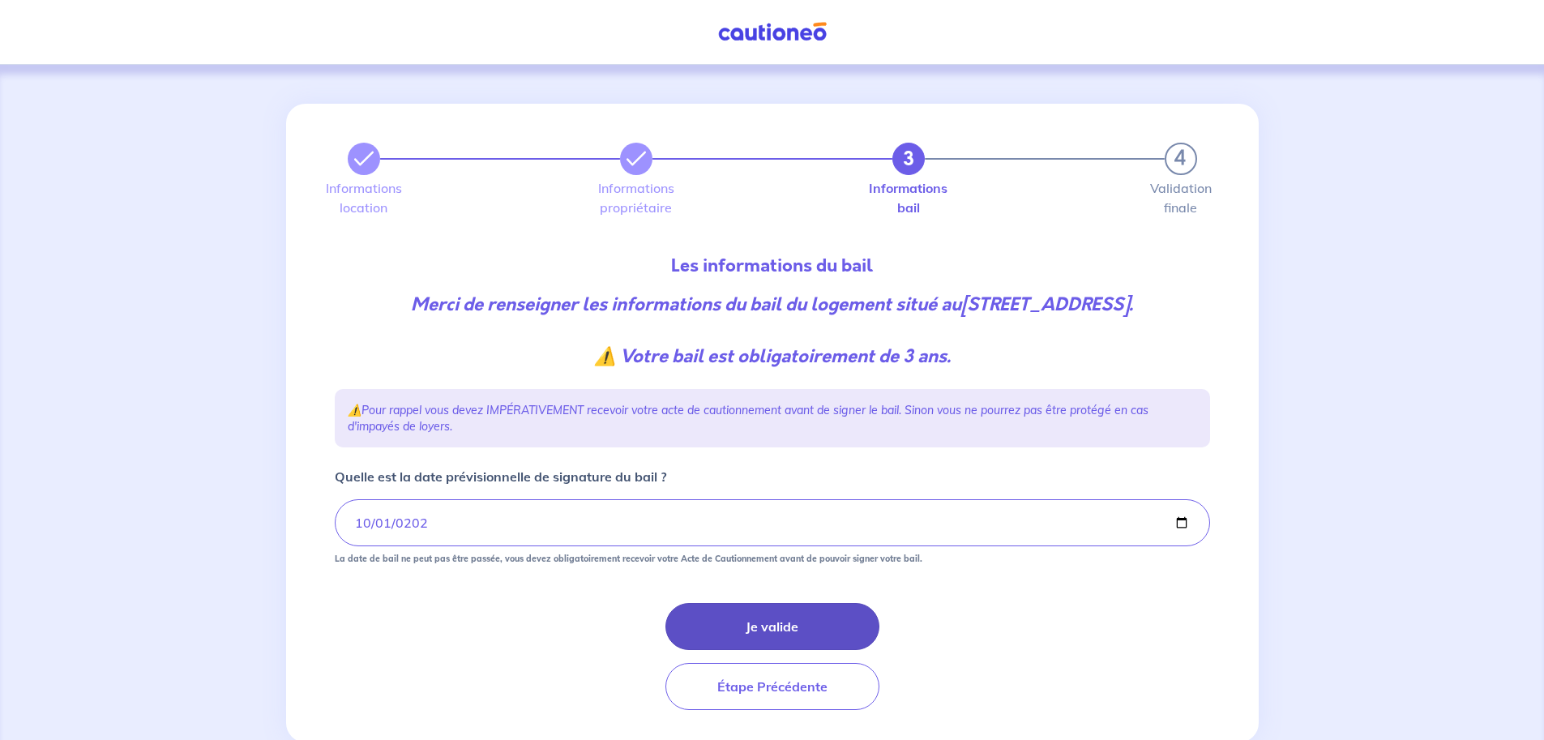
click at [768, 631] on button "Je valide" at bounding box center [772, 626] width 214 height 47
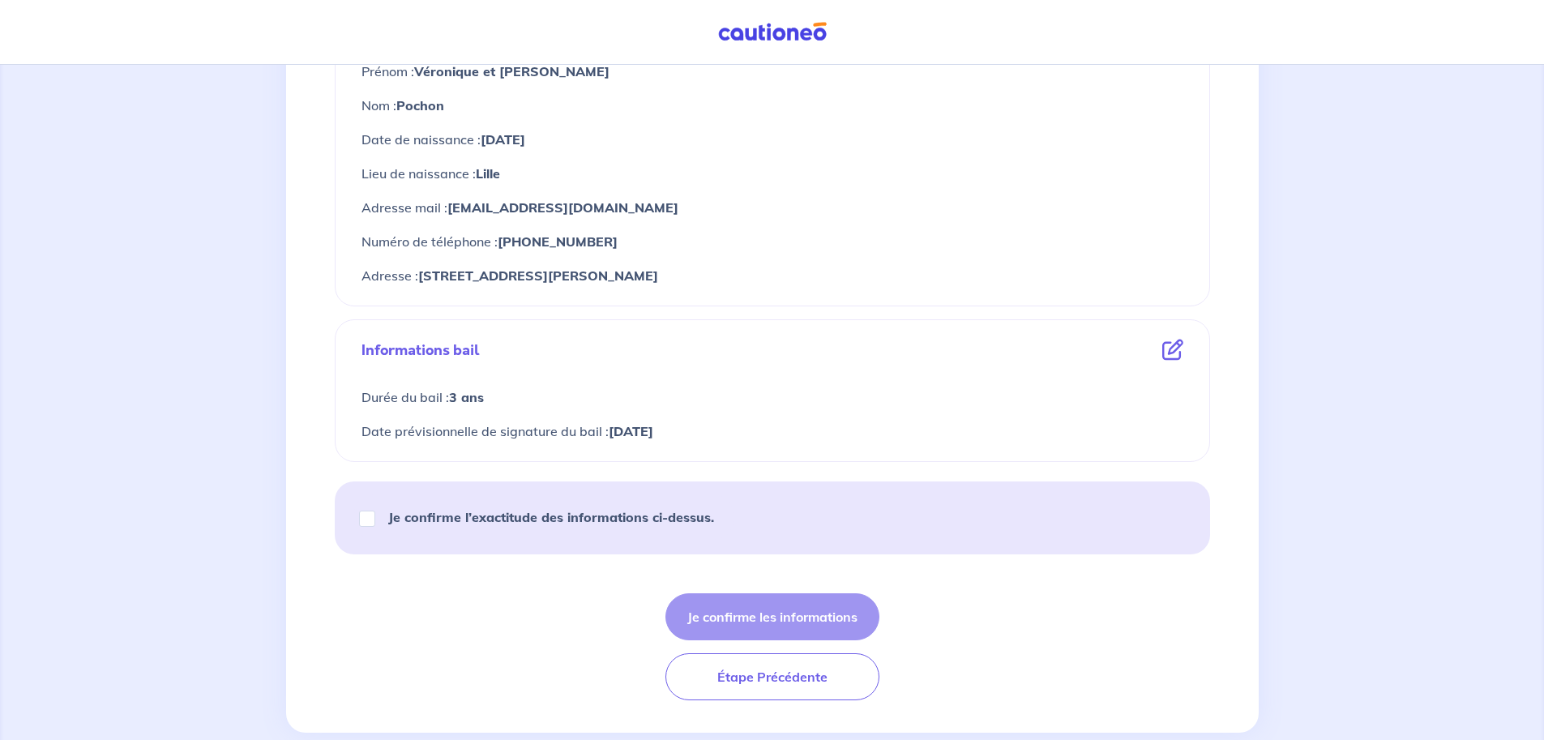
scroll to position [719, 0]
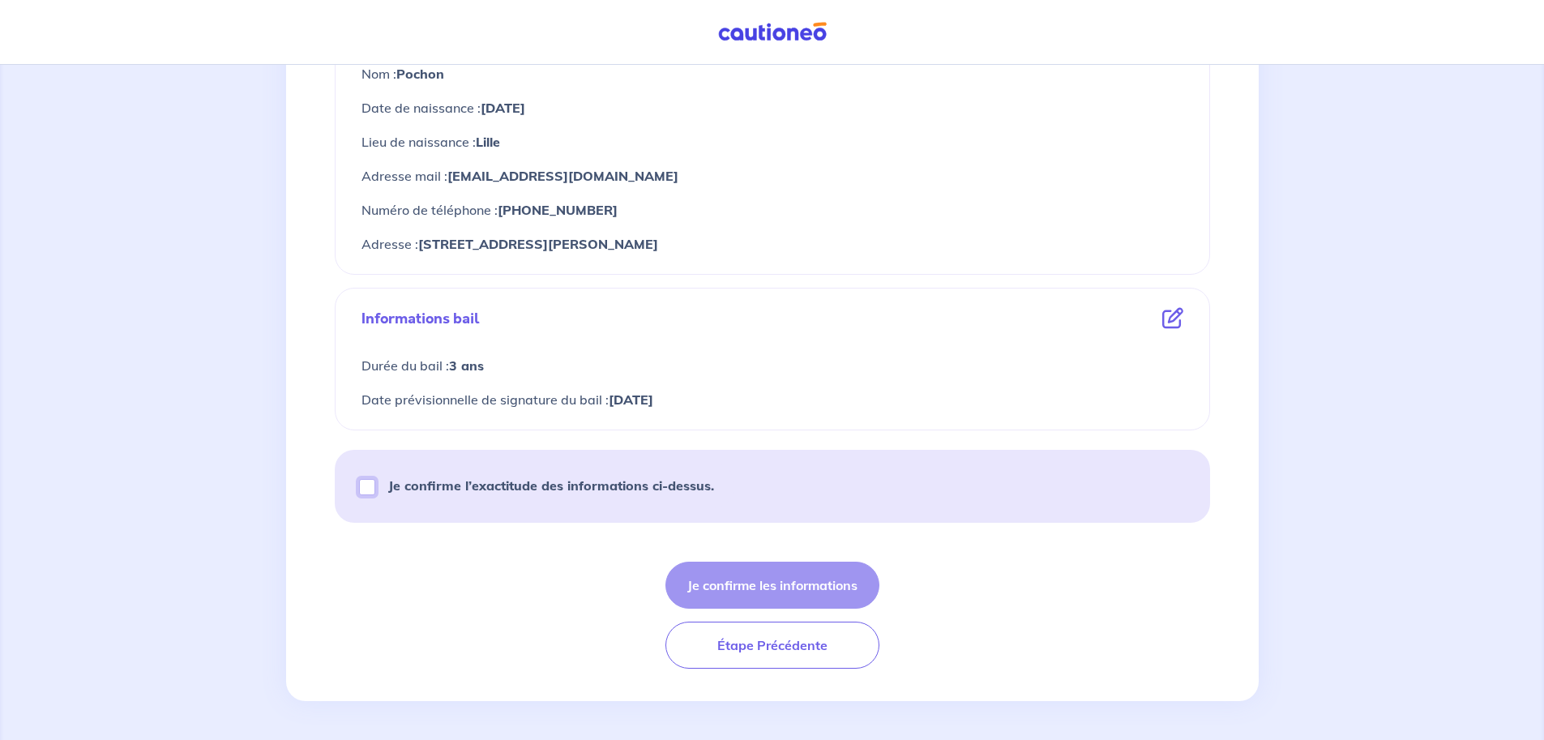
click at [361, 488] on input "Je confirme l’exactitude des informations ci-dessus." at bounding box center [367, 487] width 16 height 16
checkbox input "true"
click at [766, 588] on button "Je confirme les informations" at bounding box center [772, 585] width 214 height 47
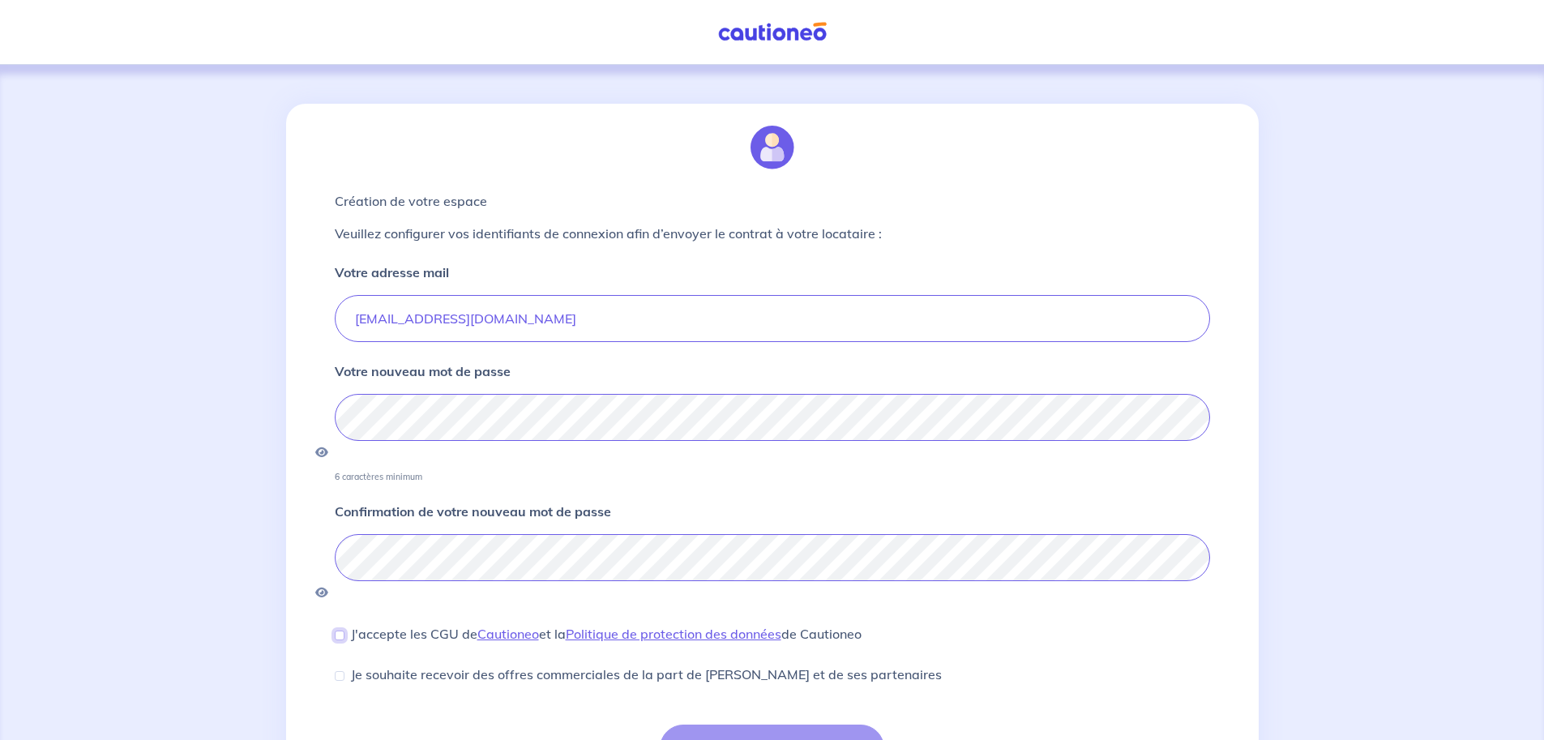
click at [337, 631] on input "J'accepte les CGU de [PERSON_NAME] et la Politique de protection des données de…" at bounding box center [340, 636] width 10 height 10
checkbox input "true"
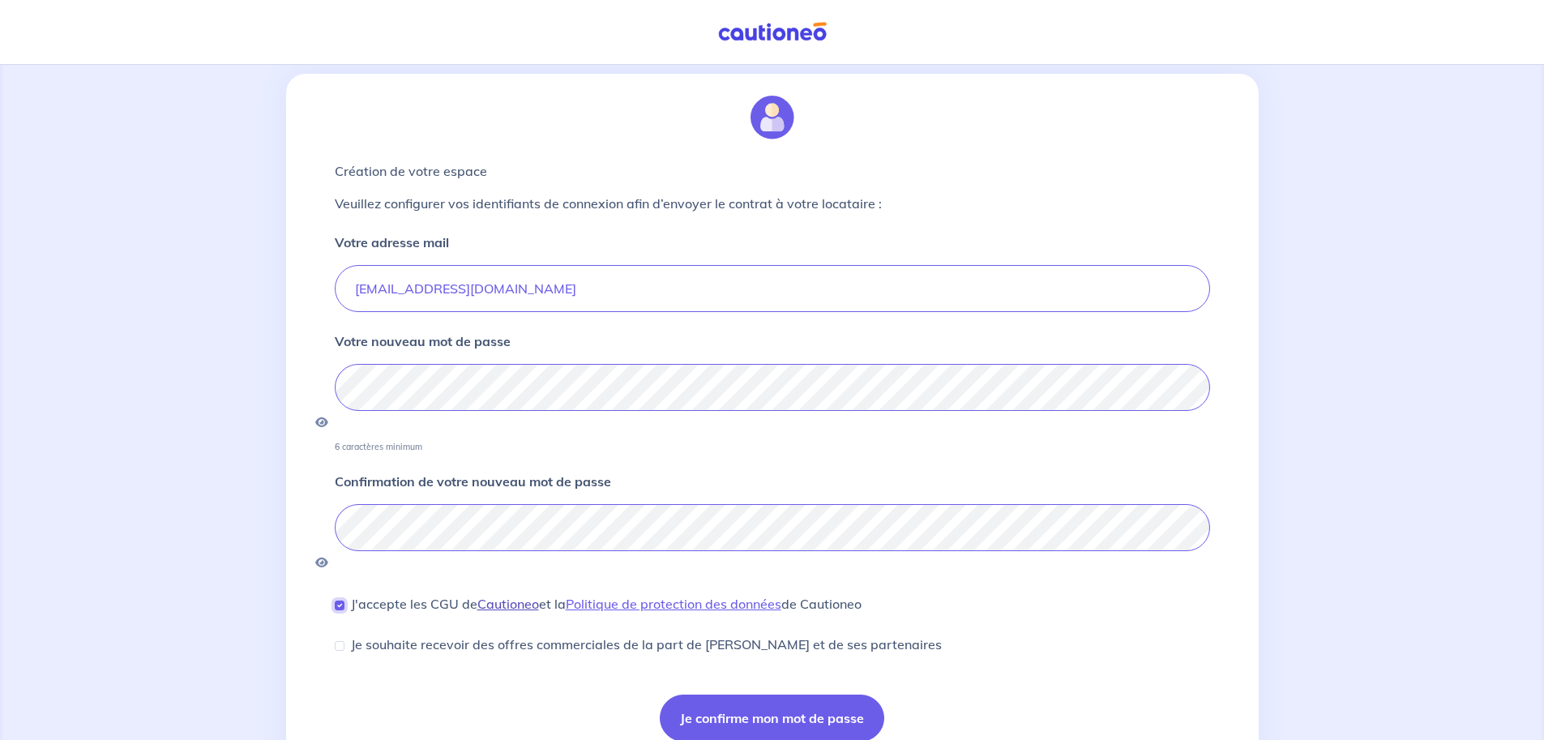
scroll to position [56, 0]
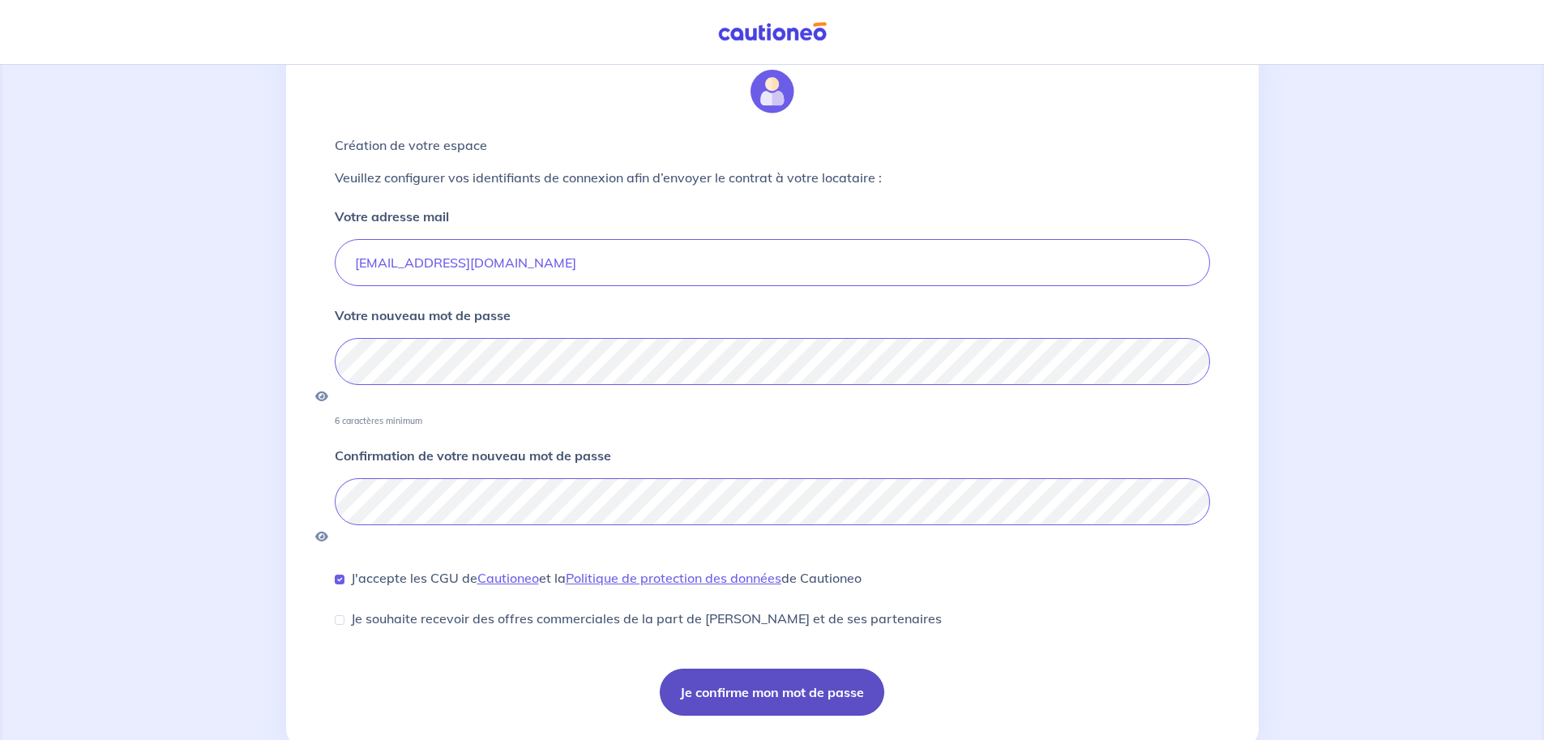
click at [759, 669] on button "Je confirme mon mot de passe" at bounding box center [772, 692] width 224 height 47
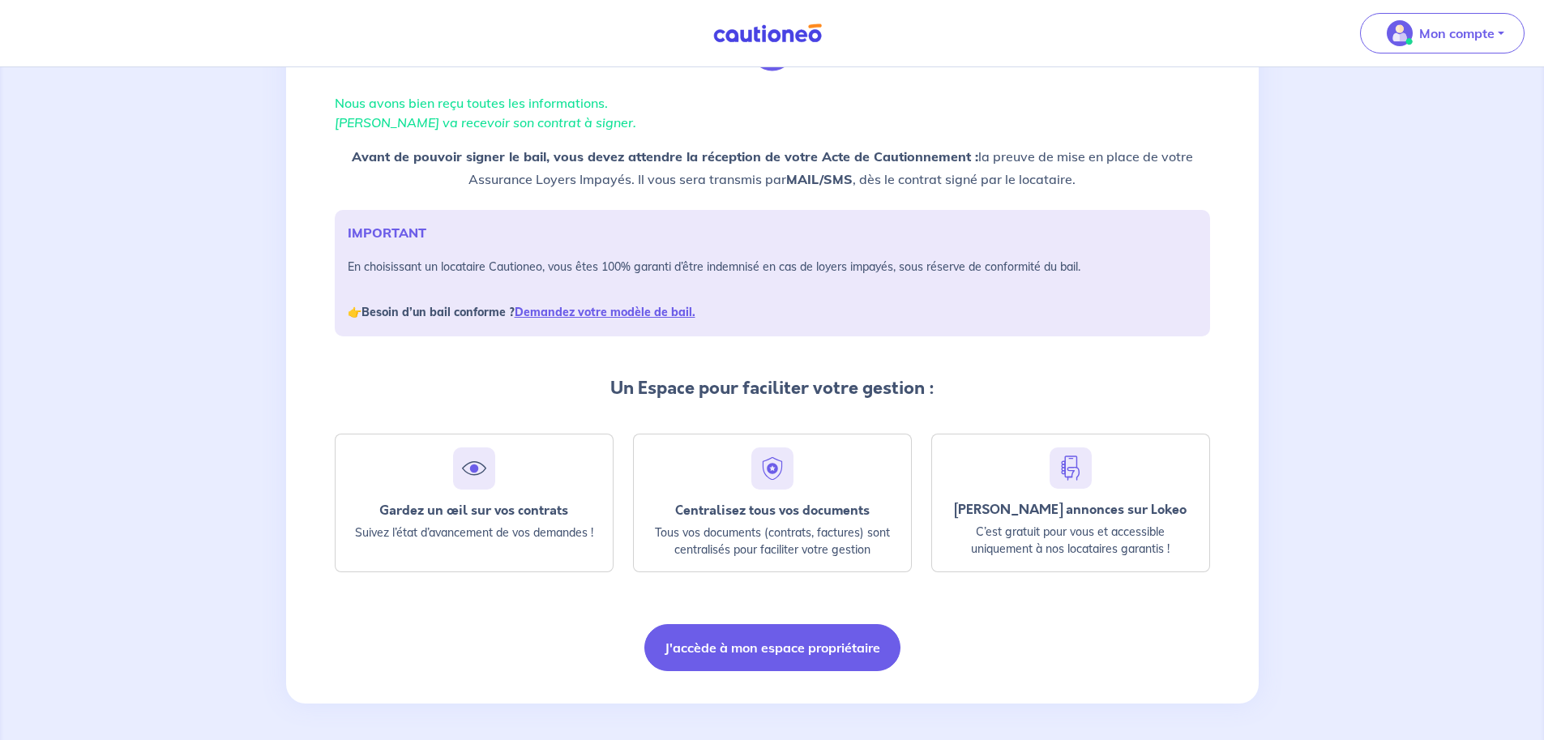
scroll to position [103, 0]
